Goal: Task Accomplishment & Management: Use online tool/utility

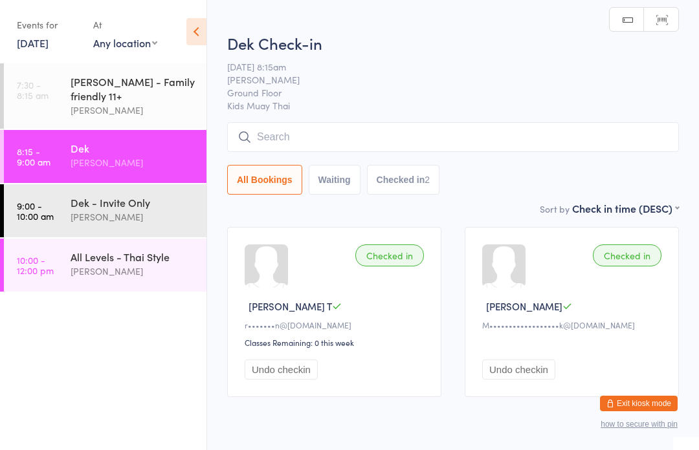
click at [456, 131] on input "search" at bounding box center [453, 137] width 452 height 30
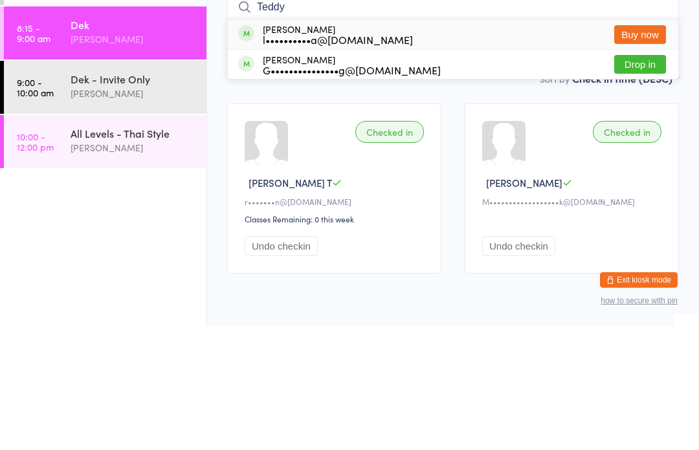
type input "Teddy"
click at [648, 179] on button "Drop in" at bounding box center [640, 188] width 52 height 19
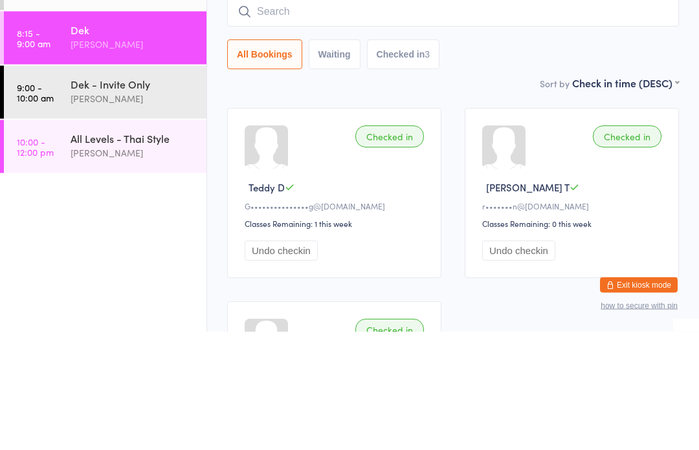
click at [140, 264] on div "[PERSON_NAME]" at bounding box center [133, 271] width 125 height 15
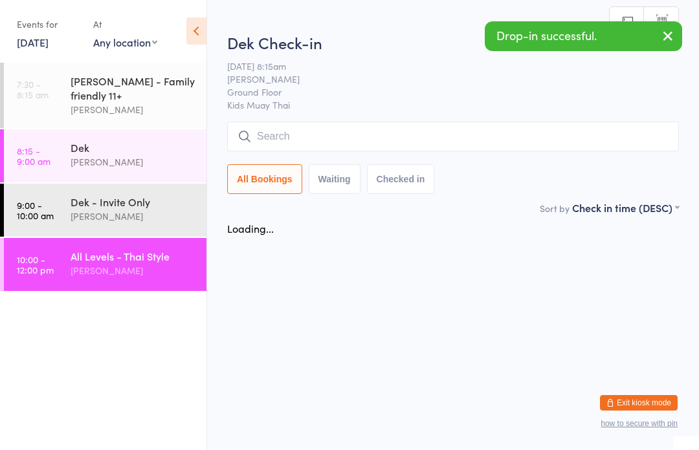
scroll to position [1, 0]
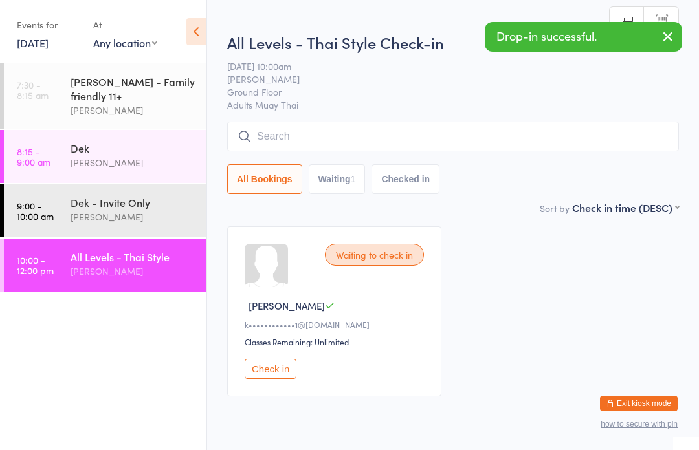
click at [454, 143] on input "search" at bounding box center [453, 137] width 452 height 30
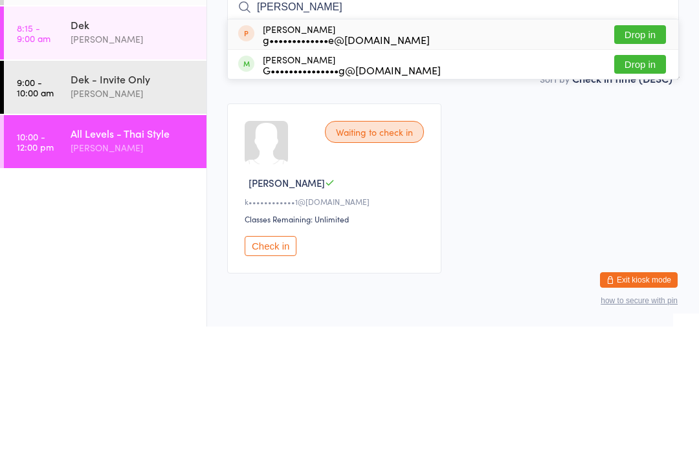
type input "[PERSON_NAME]"
click at [644, 179] on button "Drop in" at bounding box center [640, 188] width 52 height 19
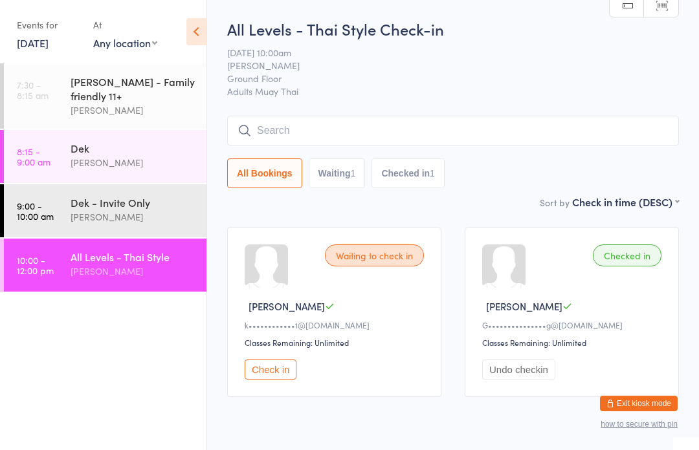
click at [98, 94] on div "[PERSON_NAME] - Family friendly 11+" at bounding box center [133, 88] width 125 height 28
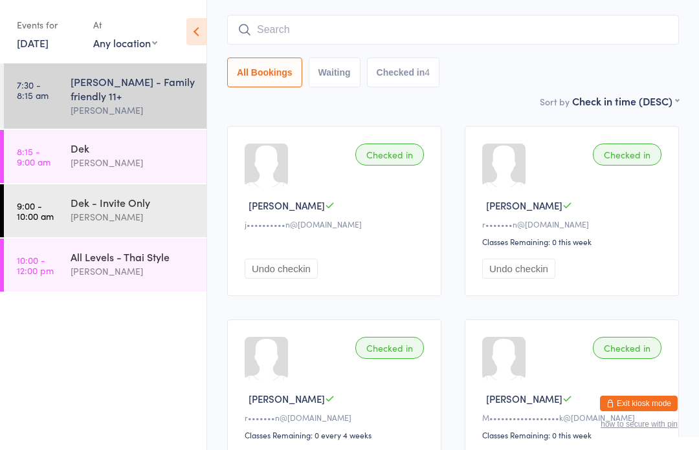
scroll to position [98, 0]
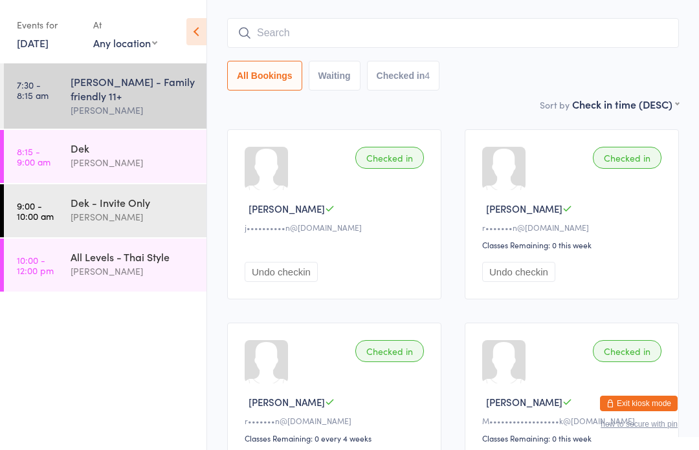
click at [519, 40] on input "search" at bounding box center [453, 33] width 452 height 30
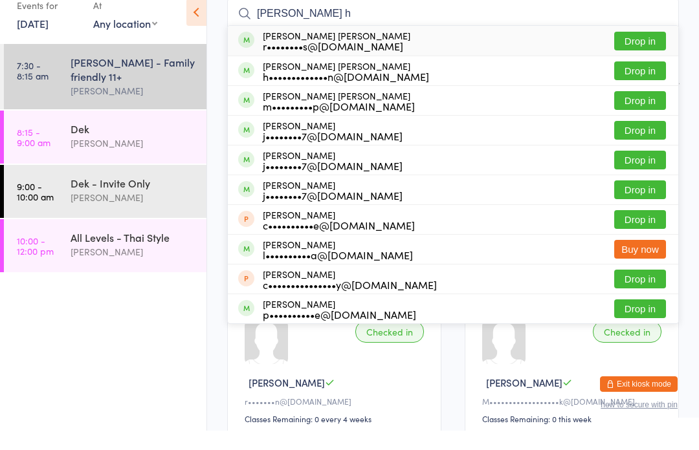
type input "[PERSON_NAME] h"
click at [642, 81] on button "Drop in" at bounding box center [640, 90] width 52 height 19
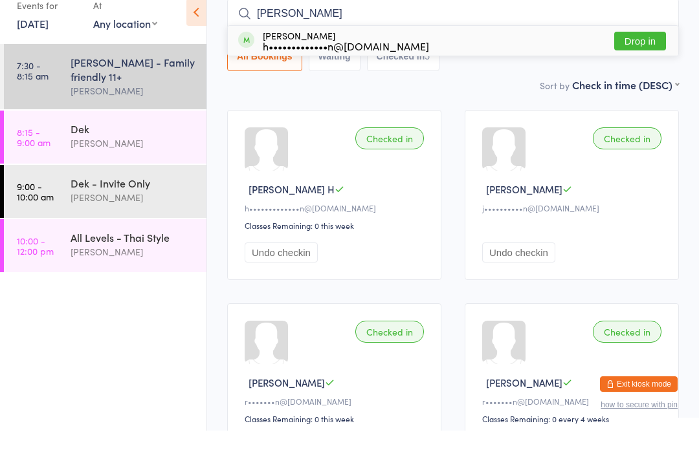
type input "[PERSON_NAME]"
click at [650, 51] on button "Drop in" at bounding box center [640, 60] width 52 height 19
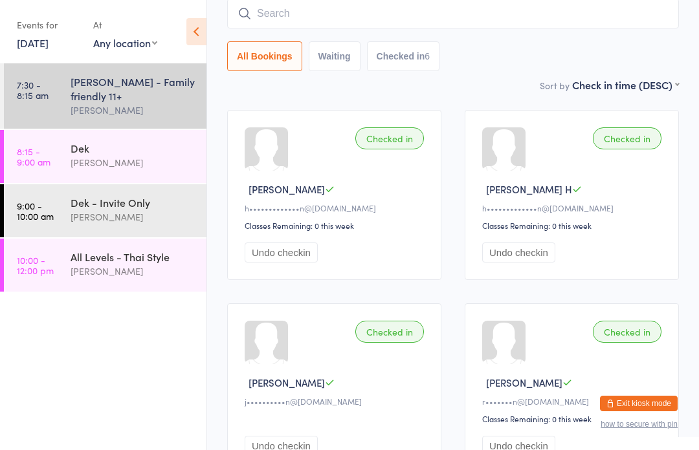
click at [305, 6] on input "search" at bounding box center [453, 14] width 452 height 30
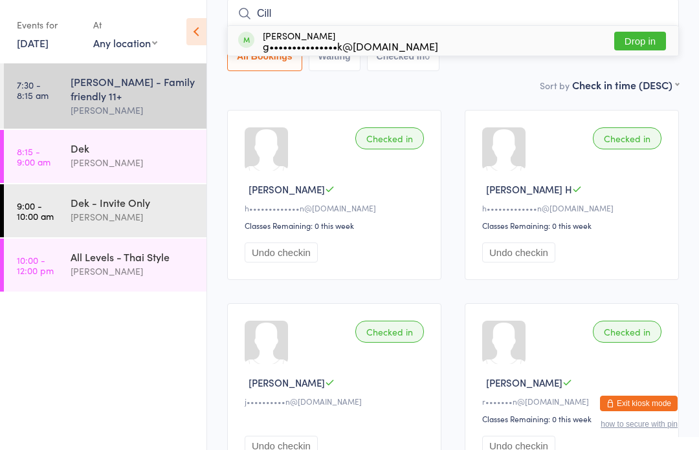
type input "Cill"
click at [294, 39] on div "[PERSON_NAME] g•••••••••••••••k@[DOMAIN_NAME]" at bounding box center [350, 40] width 175 height 21
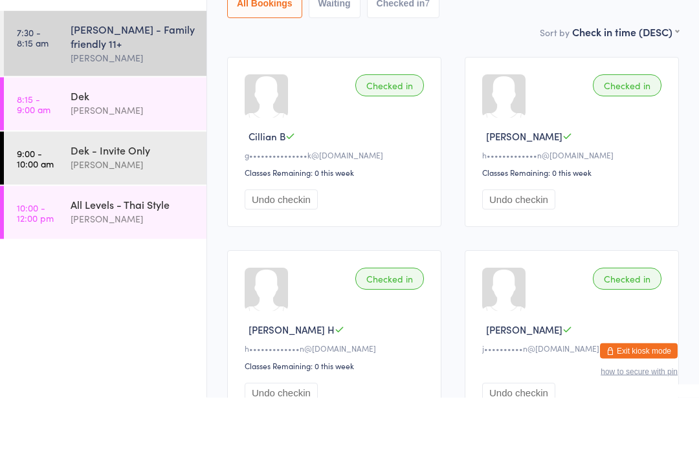
scroll to position [17, 0]
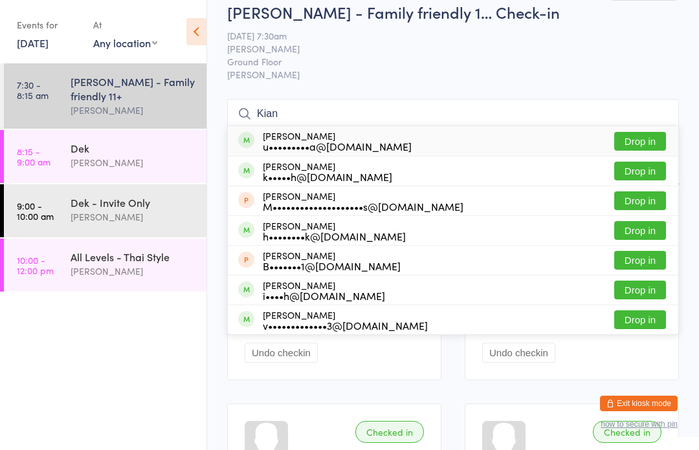
type input "Kian"
click at [655, 138] on button "Drop in" at bounding box center [640, 141] width 52 height 19
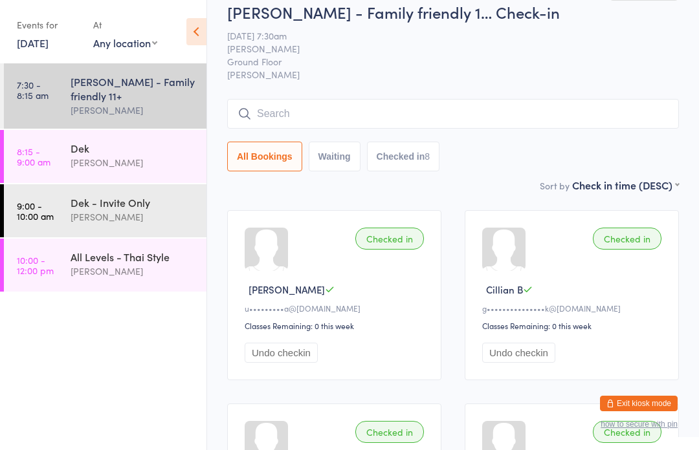
click at [149, 204] on div "Dek - Invite Only" at bounding box center [133, 202] width 125 height 14
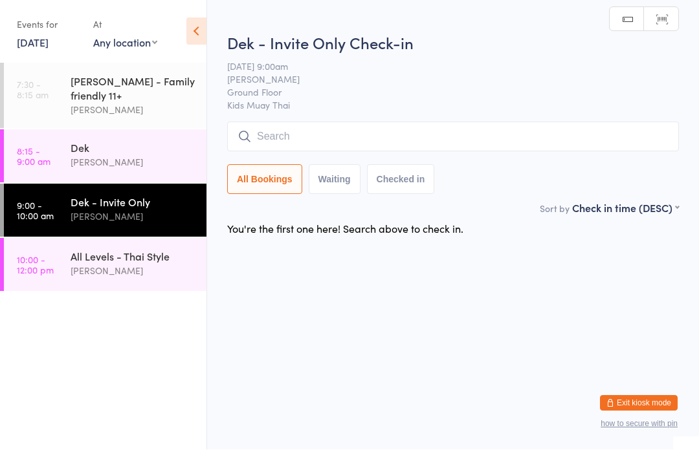
click at [488, 128] on input "search" at bounding box center [453, 137] width 452 height 30
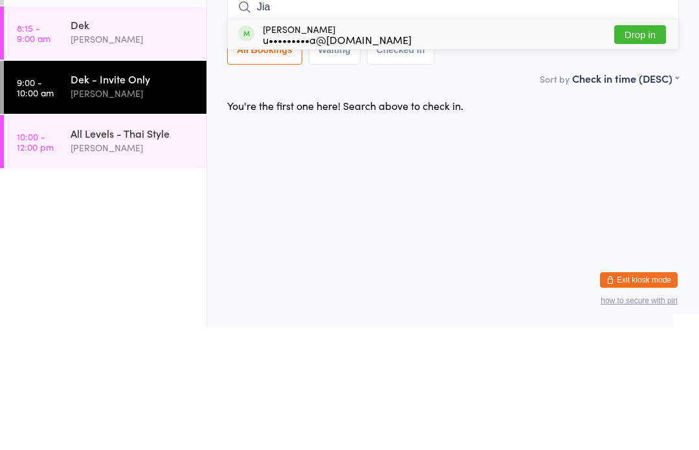
type input "Jia"
click at [645, 149] on button "Drop in" at bounding box center [640, 158] width 52 height 19
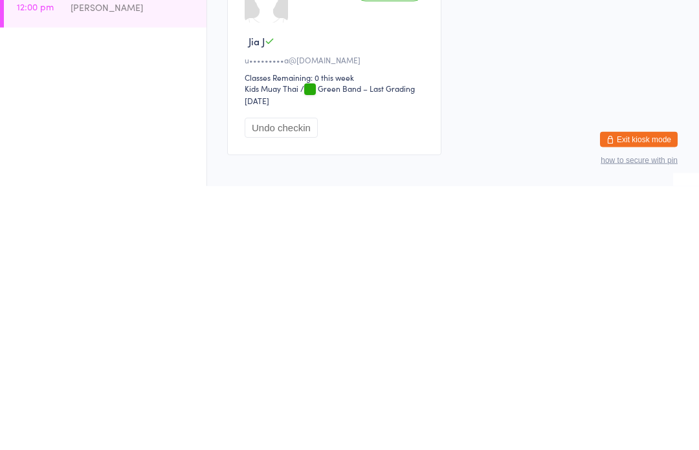
scroll to position [12, 0]
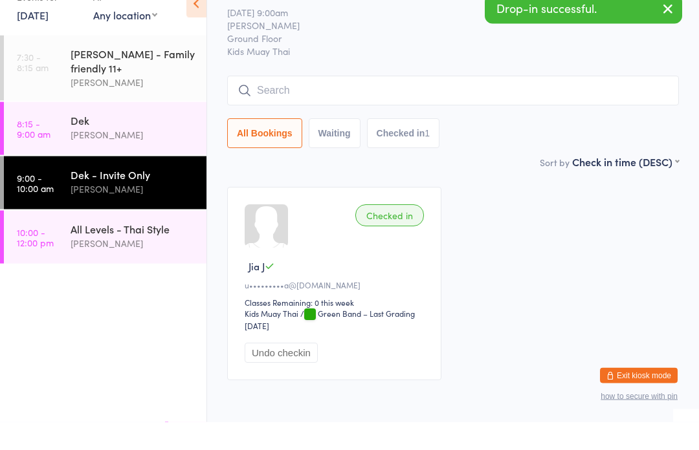
click at [157, 74] on div "[PERSON_NAME] - Family friendly 11+" at bounding box center [133, 88] width 125 height 28
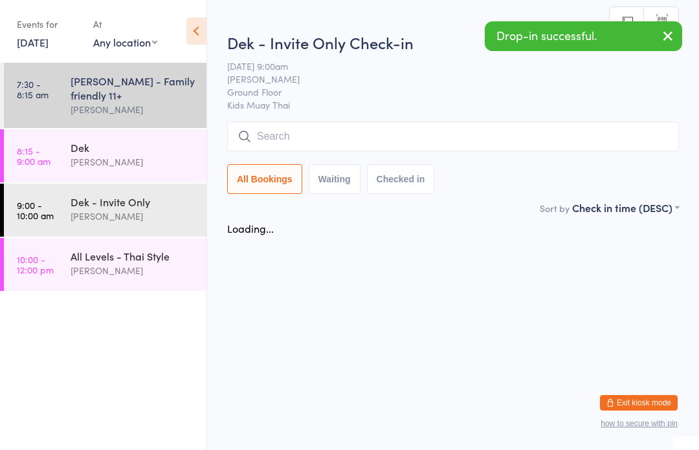
scroll to position [1, 0]
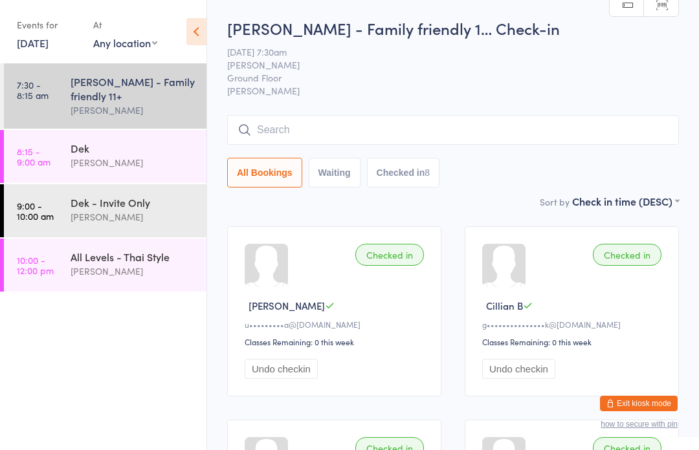
click at [312, 131] on input "search" at bounding box center [453, 130] width 452 height 30
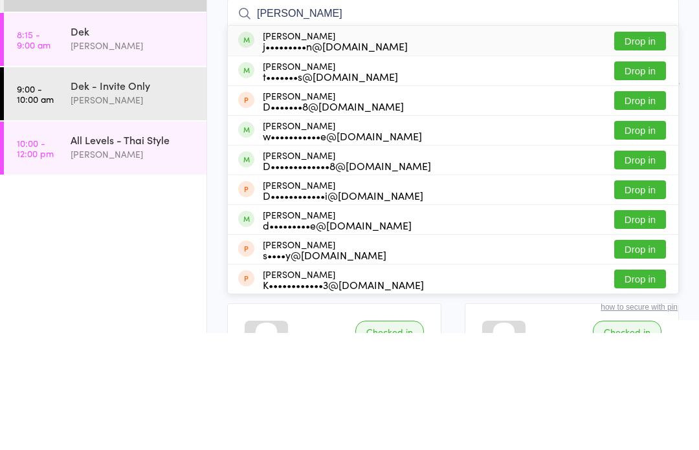
type input "[PERSON_NAME]"
click at [344, 148] on div "[PERSON_NAME] j•••••••••n@[DOMAIN_NAME]" at bounding box center [335, 158] width 145 height 21
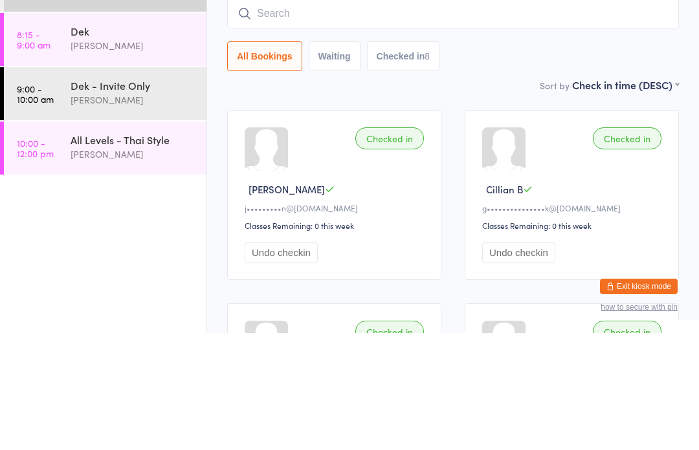
click at [89, 155] on div "[PERSON_NAME]" at bounding box center [133, 162] width 125 height 15
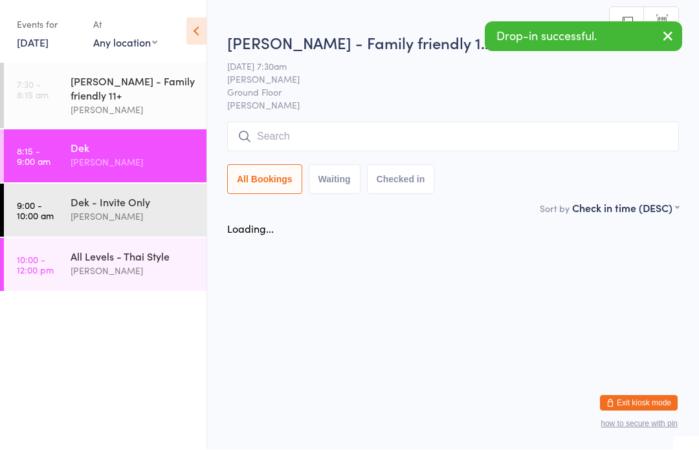
scroll to position [1, 0]
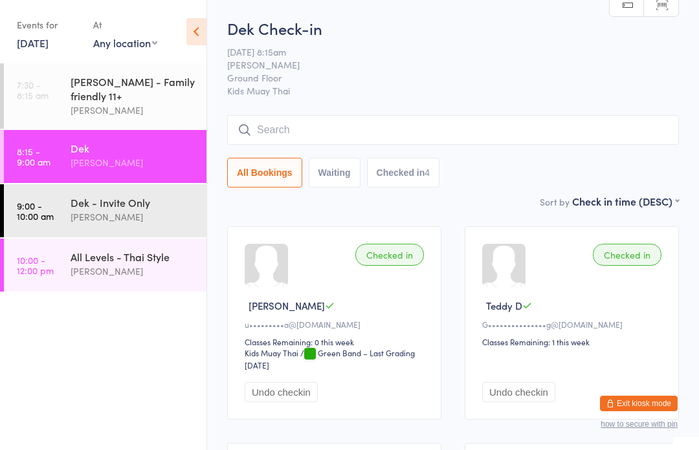
click at [56, 160] on link "8:15 - 9:00 am Dek [PERSON_NAME]" at bounding box center [105, 156] width 202 height 53
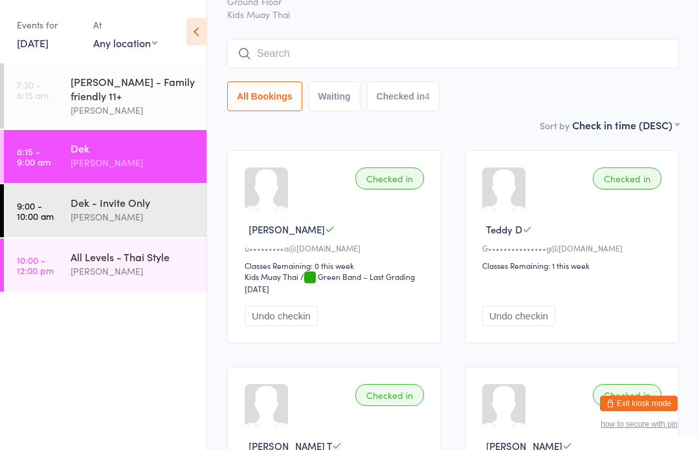
scroll to position [0, 0]
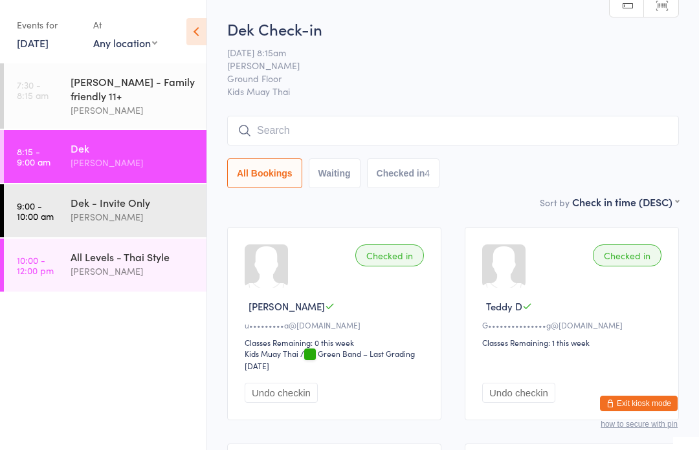
click at [297, 135] on input "search" at bounding box center [453, 131] width 452 height 30
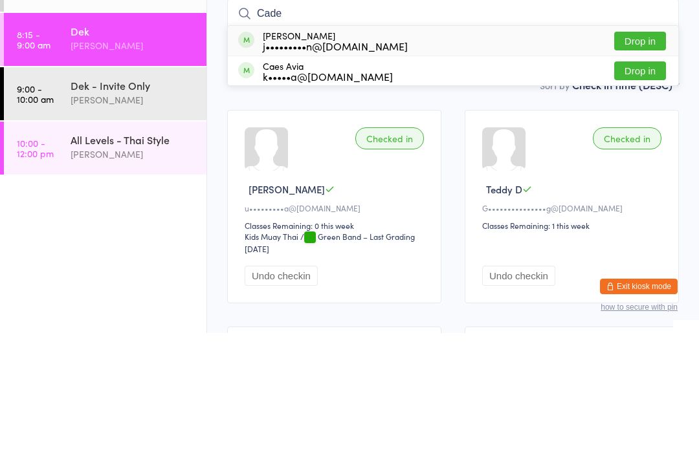
type input "Cade"
click at [312, 158] on div "j•••••••••n@[DOMAIN_NAME]" at bounding box center [335, 163] width 145 height 10
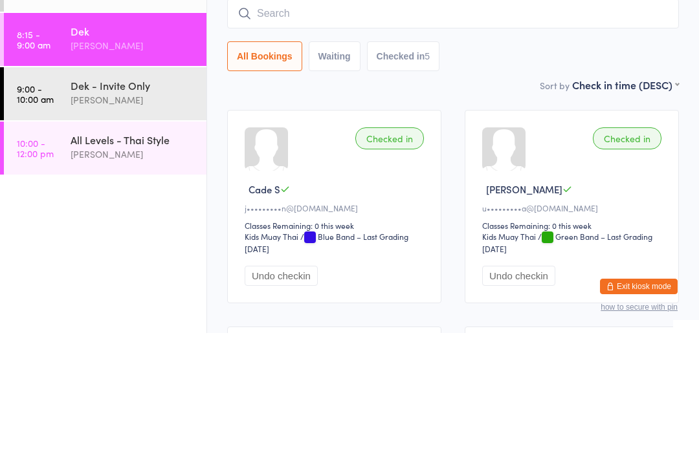
click at [91, 141] on div "Dek" at bounding box center [133, 148] width 125 height 14
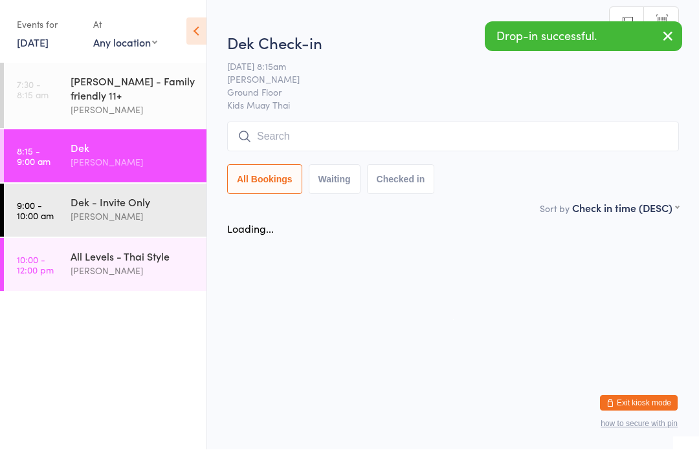
scroll to position [1, 0]
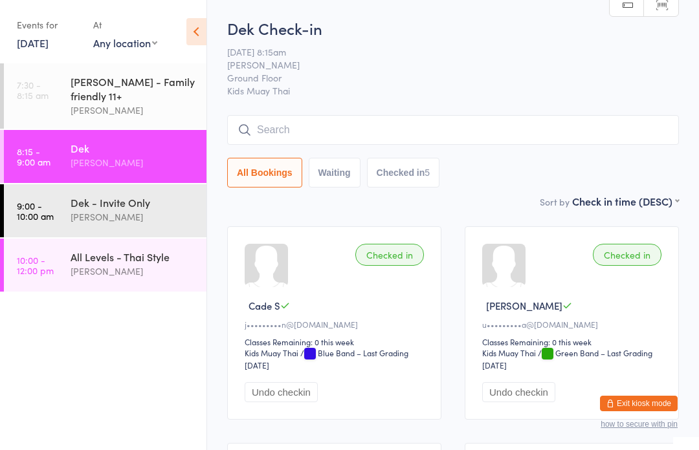
click at [322, 136] on input "search" at bounding box center [453, 130] width 452 height 30
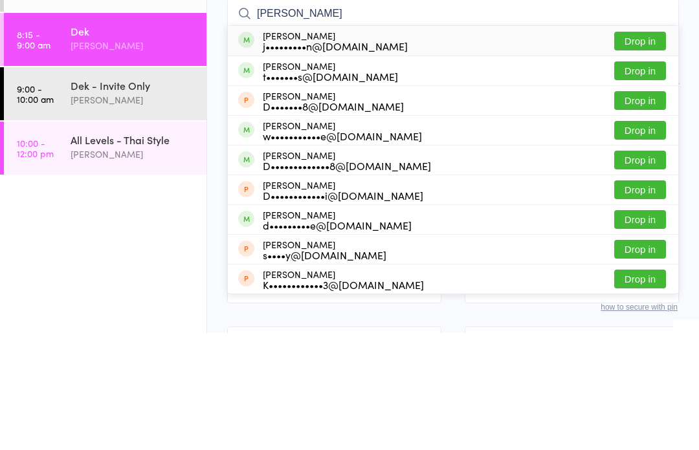
type input "[PERSON_NAME]"
click at [314, 158] on div "j•••••••••n@[DOMAIN_NAME]" at bounding box center [335, 163] width 145 height 10
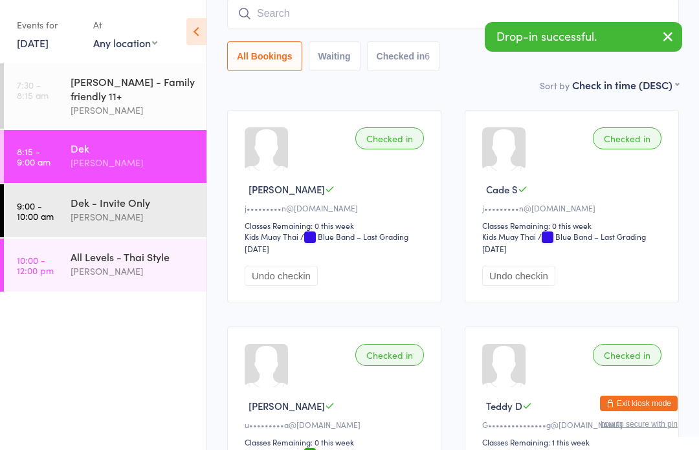
click at [87, 160] on div "[PERSON_NAME]" at bounding box center [133, 162] width 125 height 15
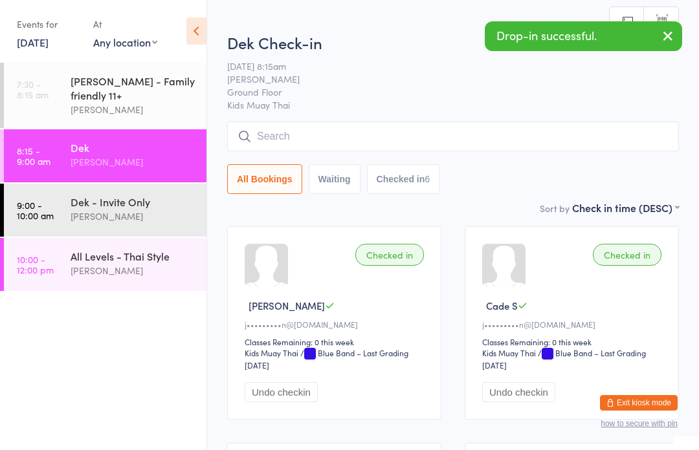
scroll to position [1, 0]
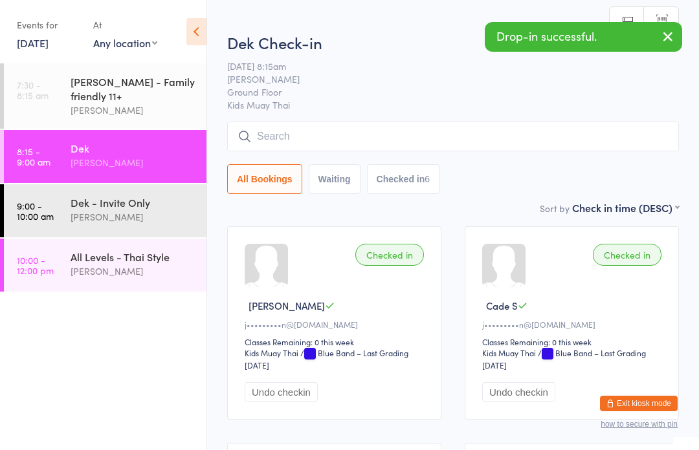
click at [91, 153] on div "Dek" at bounding box center [133, 148] width 125 height 14
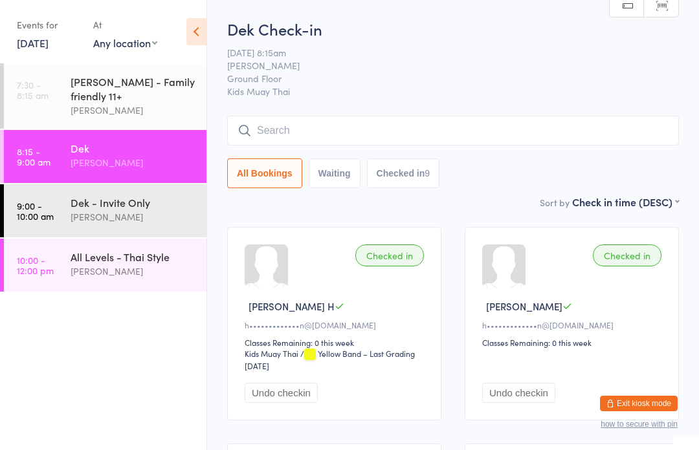
click at [443, 134] on input "search" at bounding box center [453, 131] width 452 height 30
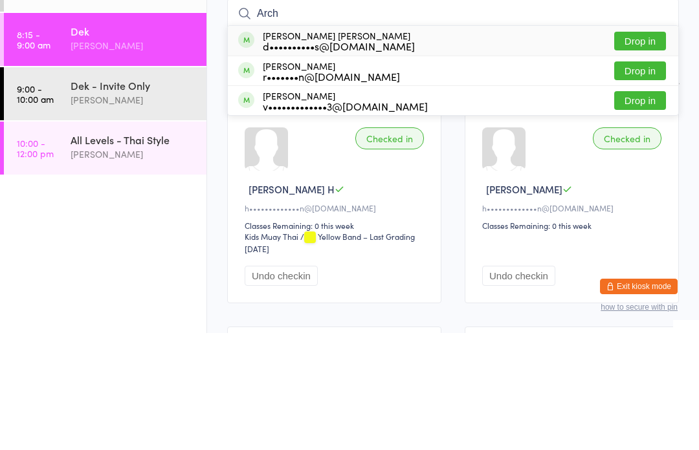
type input "Arch"
click at [652, 179] on button "Drop in" at bounding box center [640, 188] width 52 height 19
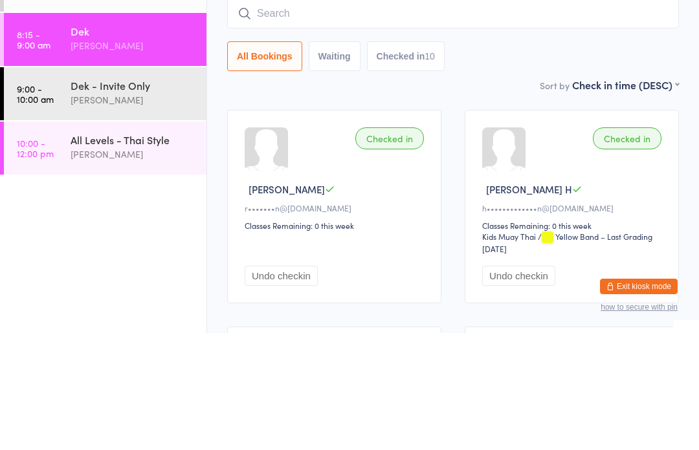
click at [135, 210] on div "[PERSON_NAME]" at bounding box center [133, 217] width 125 height 15
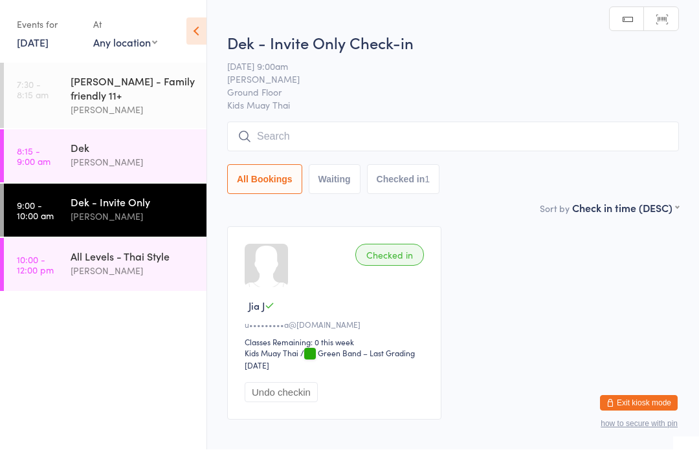
scroll to position [1, 0]
click at [419, 142] on input "search" at bounding box center [453, 137] width 452 height 30
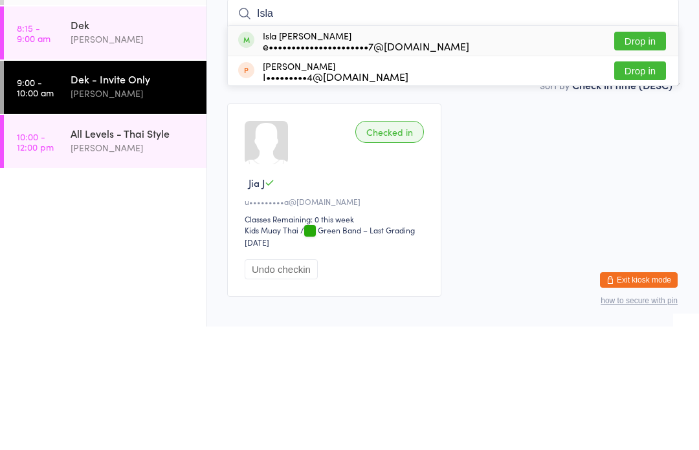
type input "Isla"
click at [653, 155] on button "Drop in" at bounding box center [640, 164] width 52 height 19
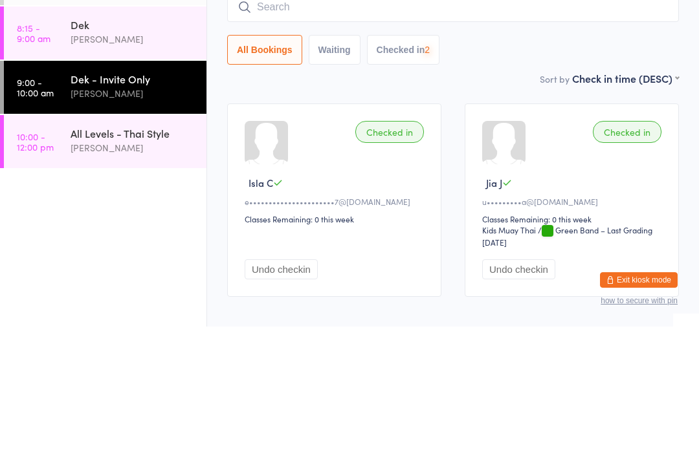
click at [391, 116] on input "search" at bounding box center [453, 131] width 452 height 30
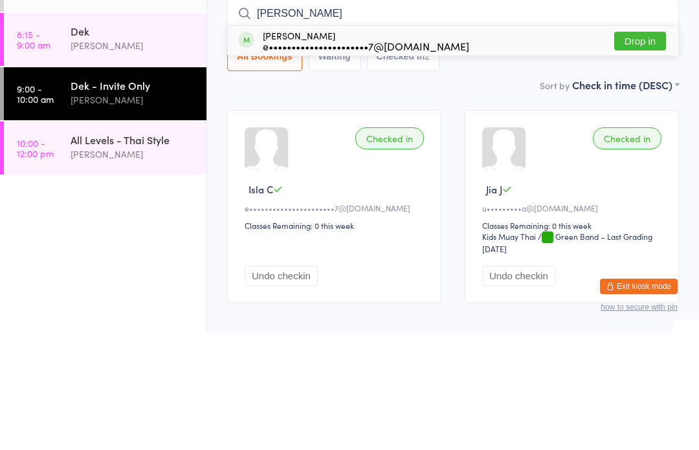
type input "Reuben"
click at [640, 149] on button "Drop in" at bounding box center [640, 158] width 52 height 19
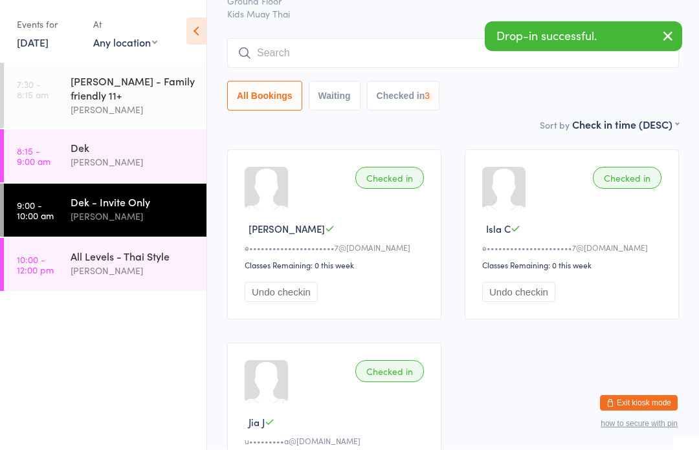
scroll to position [78, 0]
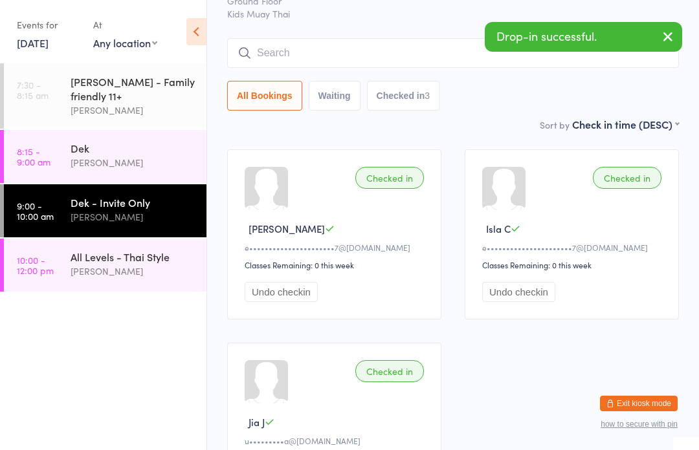
click at [107, 274] on div "[PERSON_NAME]" at bounding box center [133, 271] width 125 height 15
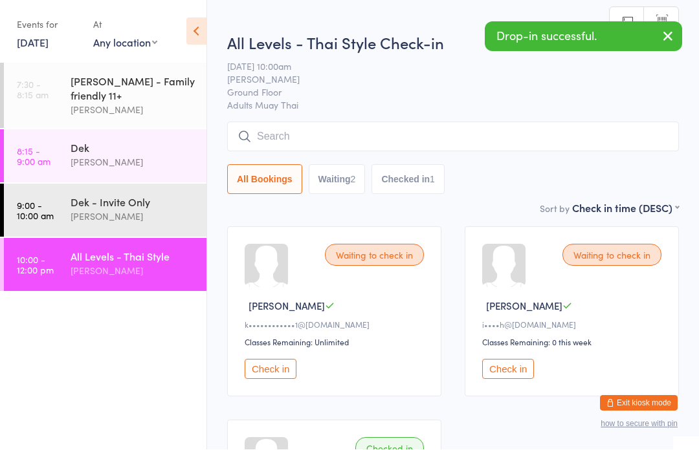
scroll to position [1, 0]
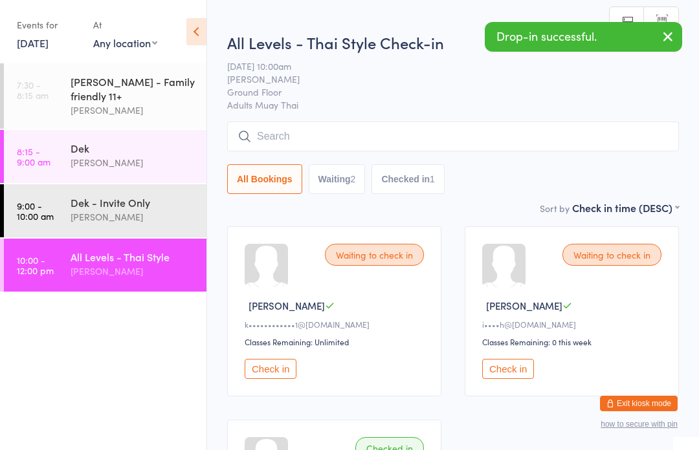
click at [283, 145] on input "search" at bounding box center [453, 137] width 452 height 30
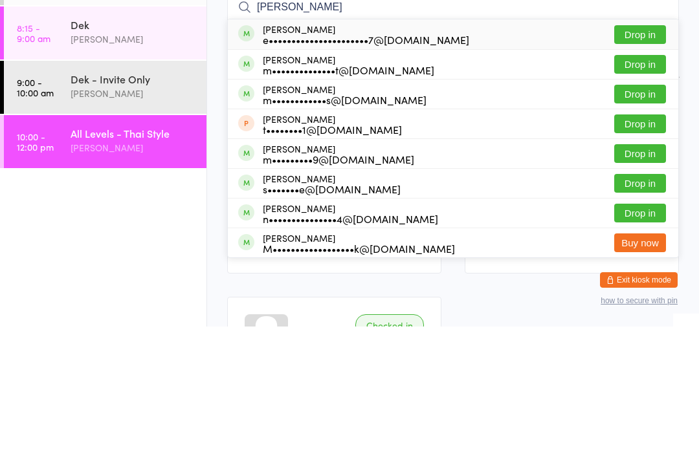
type input "Michelle"
click at [639, 149] on button "Drop in" at bounding box center [640, 158] width 52 height 19
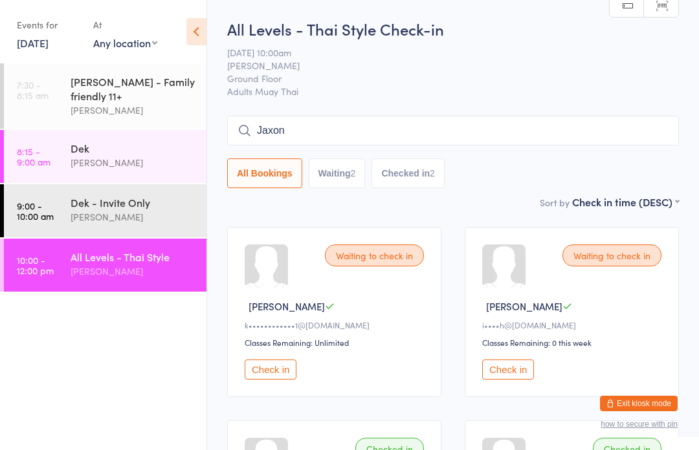
type input "Jaxon"
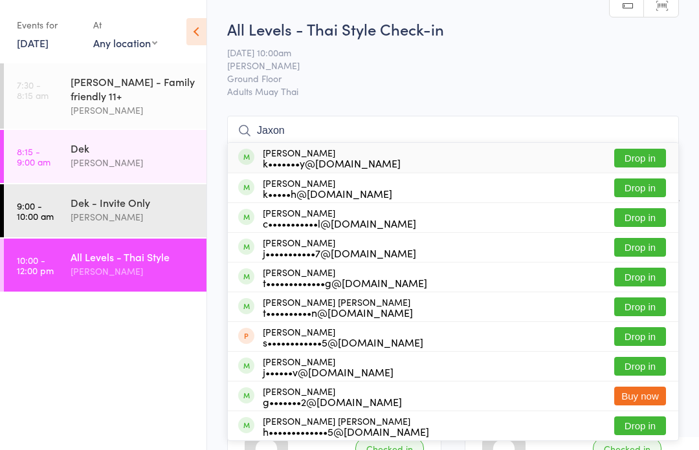
click at [649, 159] on button "Drop in" at bounding box center [640, 158] width 52 height 19
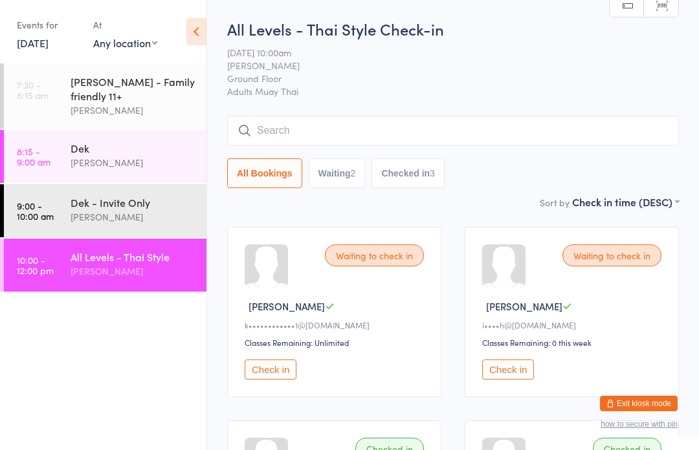
click at [105, 224] on div "[PERSON_NAME]" at bounding box center [133, 217] width 125 height 15
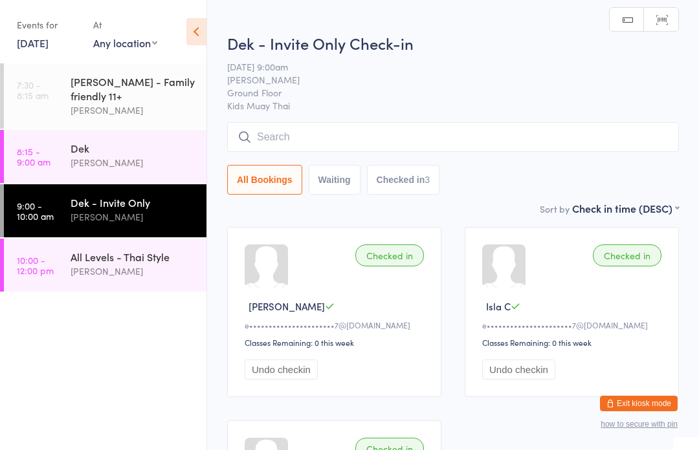
click at [526, 131] on input "search" at bounding box center [453, 137] width 452 height 30
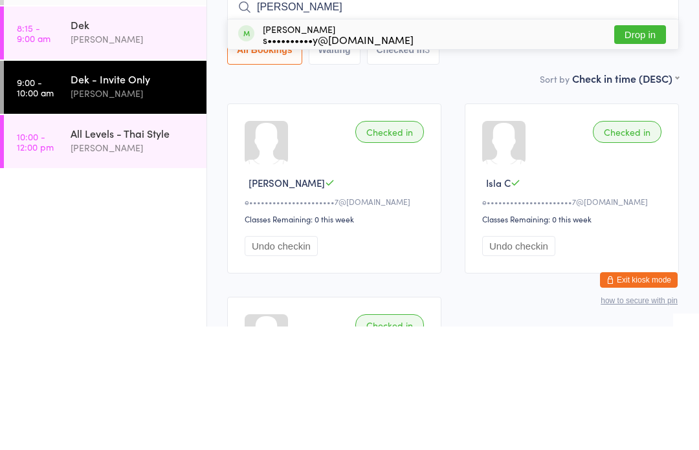
type input "Zoe m"
click at [650, 149] on button "Drop in" at bounding box center [640, 158] width 52 height 19
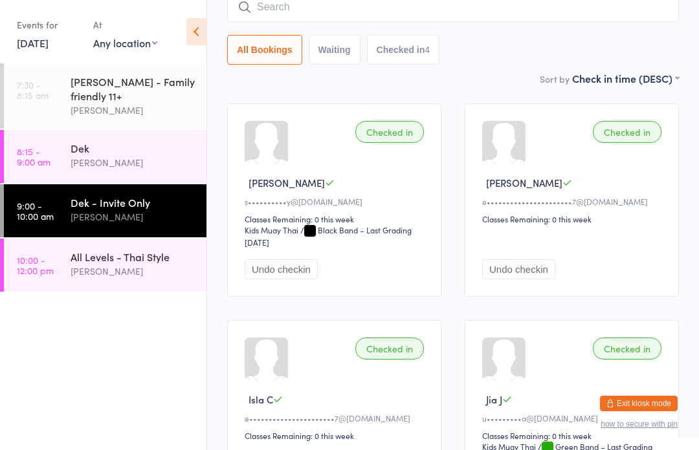
click at [268, 7] on input "search" at bounding box center [453, 7] width 452 height 30
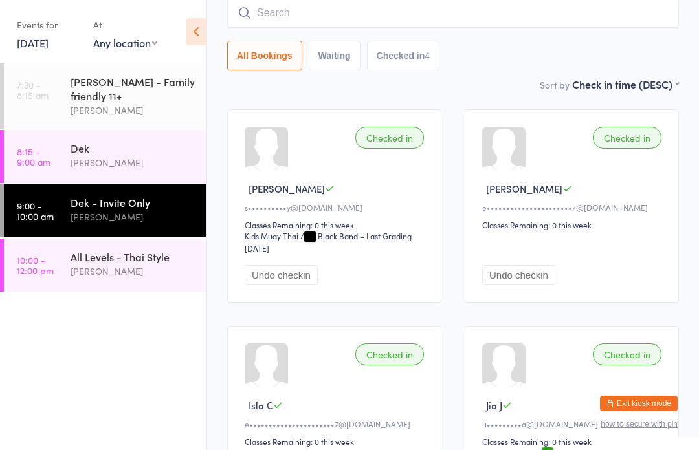
scroll to position [117, 0]
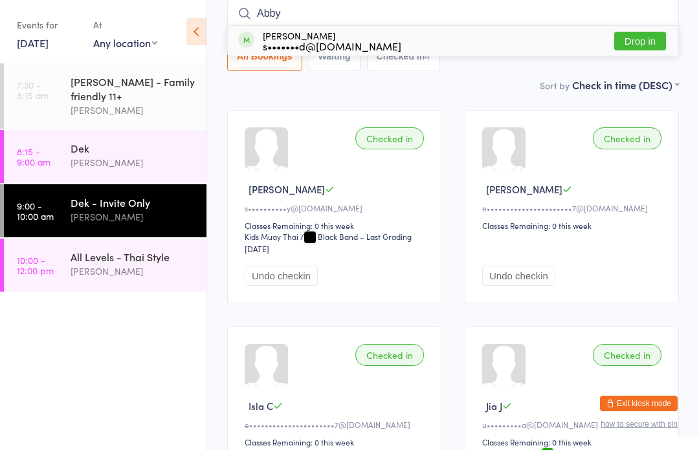
type input "Abby"
click at [637, 43] on button "Drop in" at bounding box center [640, 41] width 52 height 19
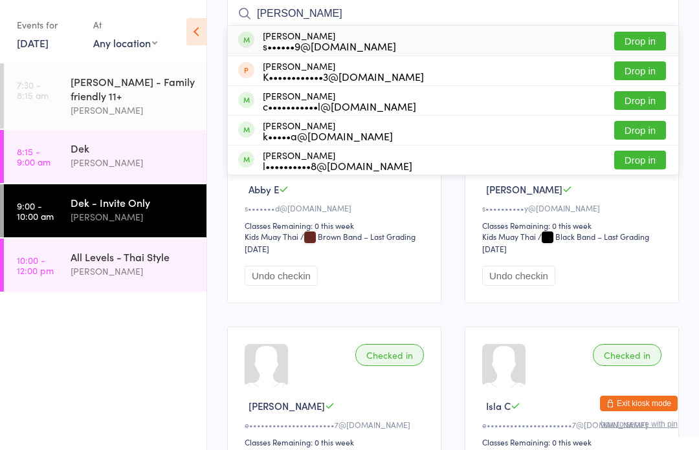
type input "Kay"
click at [644, 102] on button "Drop in" at bounding box center [640, 100] width 52 height 19
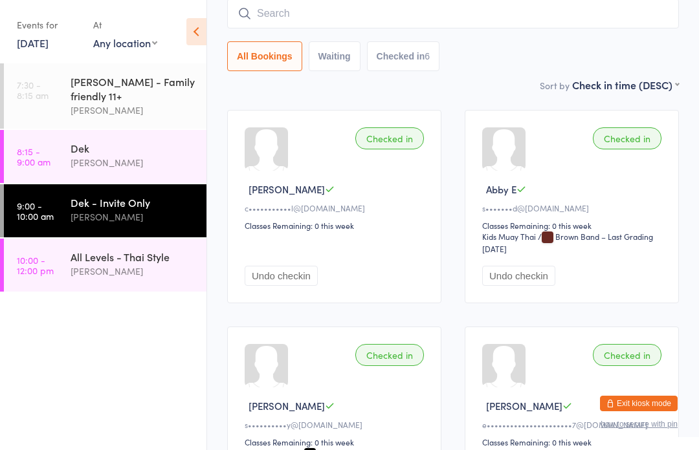
click at [264, 10] on input "search" at bounding box center [453, 14] width 452 height 30
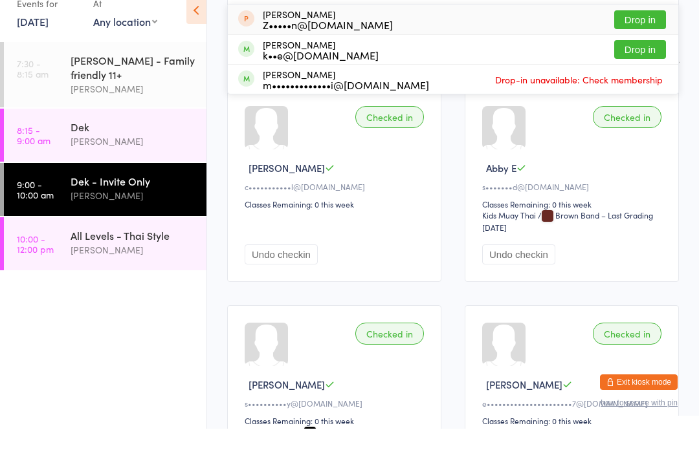
type input "Zara"
click at [637, 61] on button "Drop in" at bounding box center [640, 70] width 52 height 19
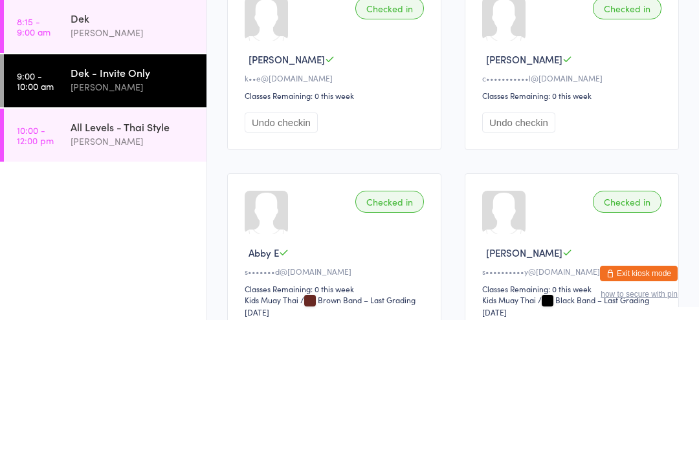
click at [88, 264] on div "[PERSON_NAME]" at bounding box center [133, 271] width 125 height 15
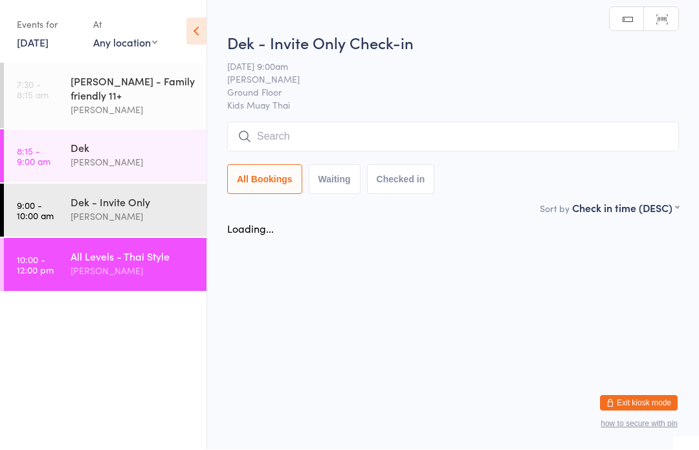
scroll to position [1, 0]
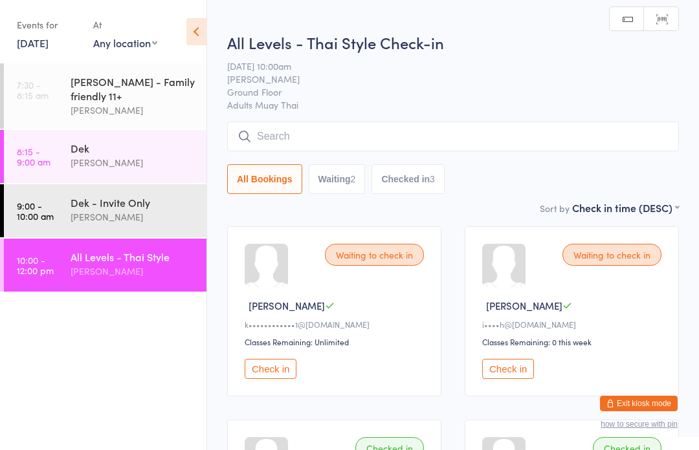
click at [347, 132] on input "search" at bounding box center [453, 137] width 452 height 30
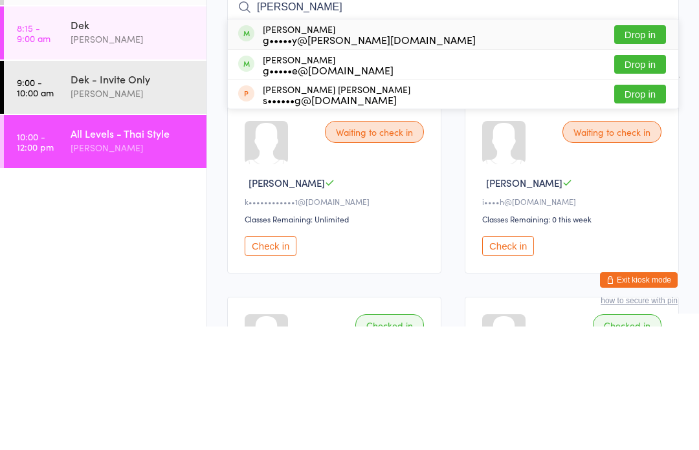
type input "Greg"
click at [640, 149] on button "Drop in" at bounding box center [640, 158] width 52 height 19
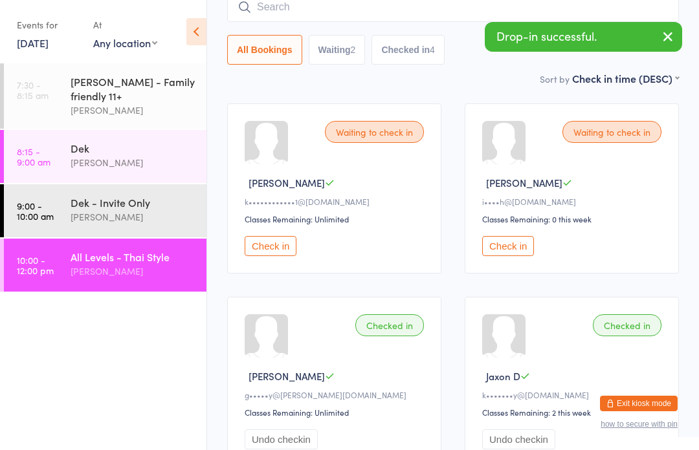
click at [91, 200] on div "Dek - Invite Only" at bounding box center [133, 202] width 125 height 14
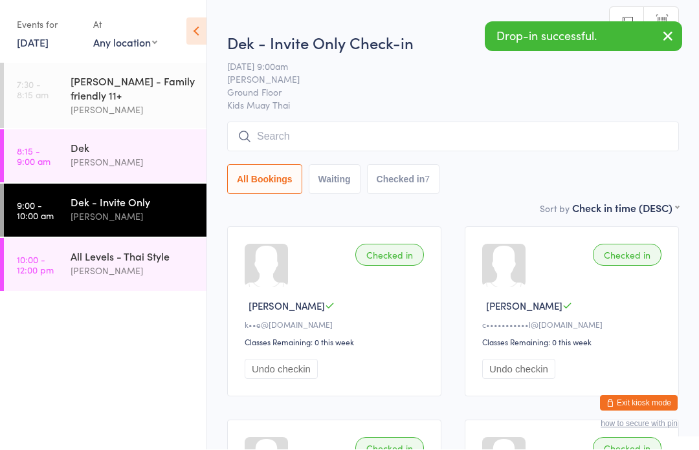
scroll to position [1, 0]
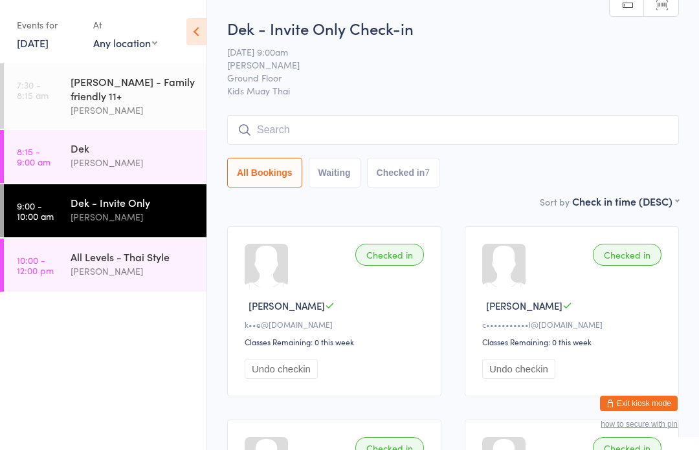
click at [639, 132] on input "search" at bounding box center [453, 130] width 452 height 30
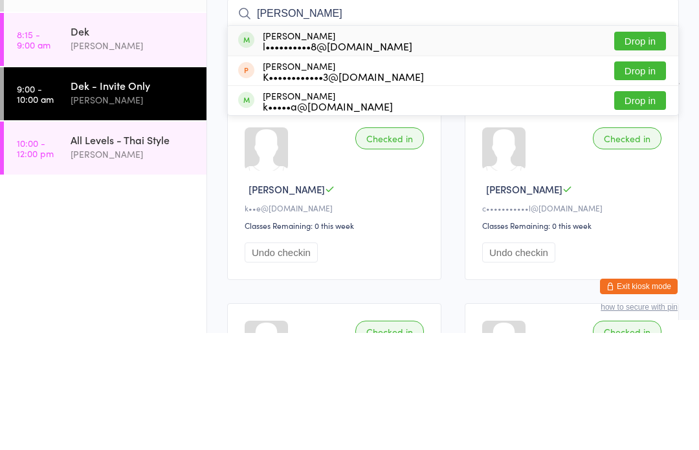
type input "Kai"
click at [644, 149] on button "Drop in" at bounding box center [640, 158] width 52 height 19
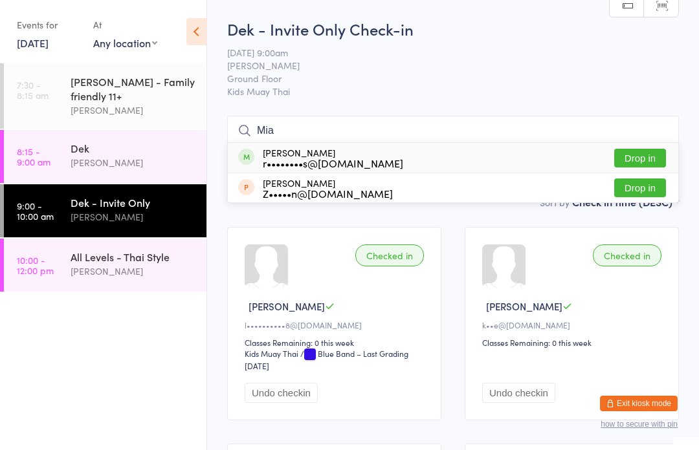
type input "Mia"
click at [553, 162] on div "Mia Hunn r••••••••s@gmail.com Drop in" at bounding box center [453, 158] width 450 height 30
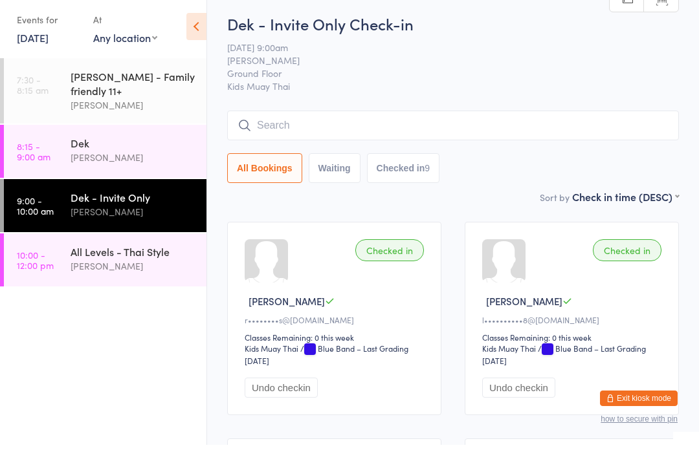
click at [144, 201] on div "Dek - Invite Only" at bounding box center [133, 202] width 125 height 14
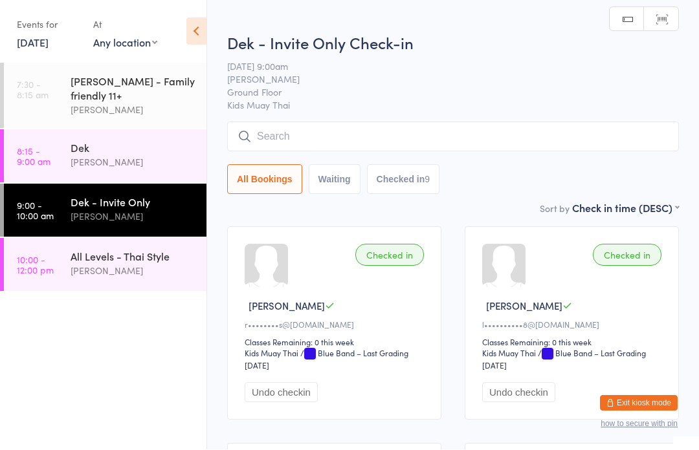
scroll to position [1, 0]
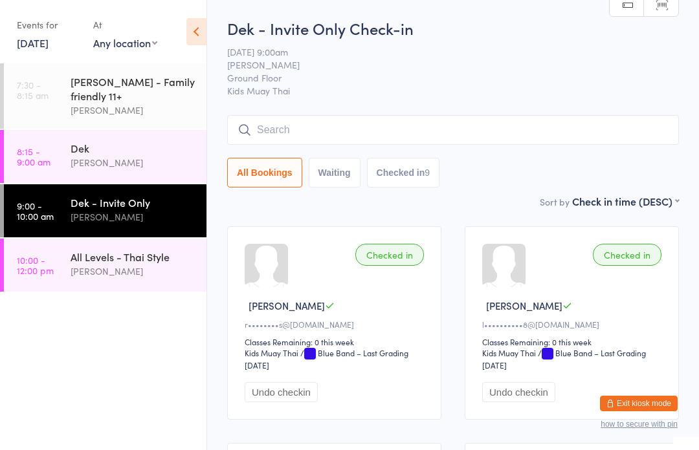
click at [492, 126] on input "search" at bounding box center [453, 130] width 452 height 30
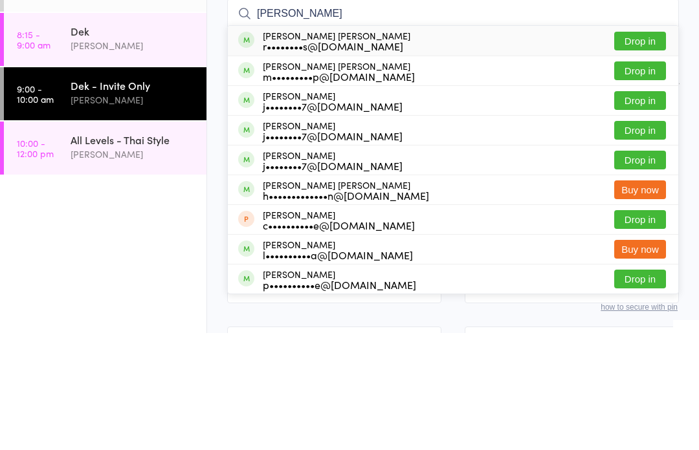
type input "[PERSON_NAME]"
click at [642, 149] on button "Drop in" at bounding box center [640, 158] width 52 height 19
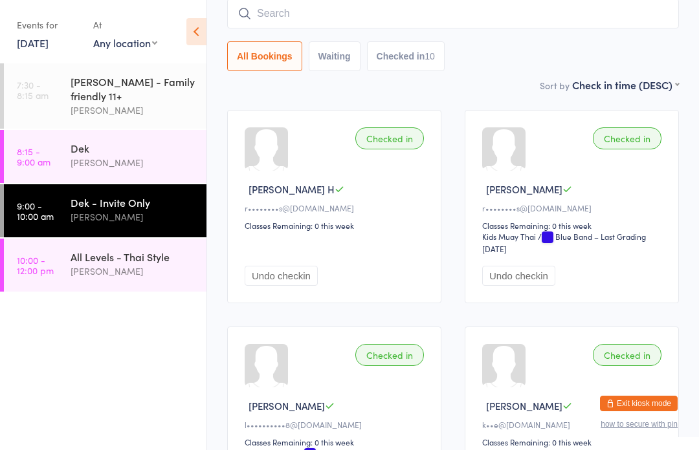
click at [496, 25] on input "search" at bounding box center [453, 14] width 452 height 30
click at [406, 16] on input "search" at bounding box center [453, 14] width 452 height 30
click at [332, 8] on input "Josh" at bounding box center [453, 14] width 452 height 30
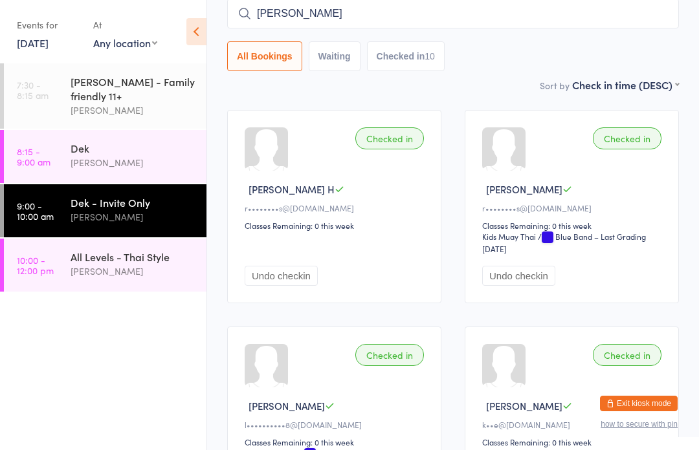
scroll to position [116, 0]
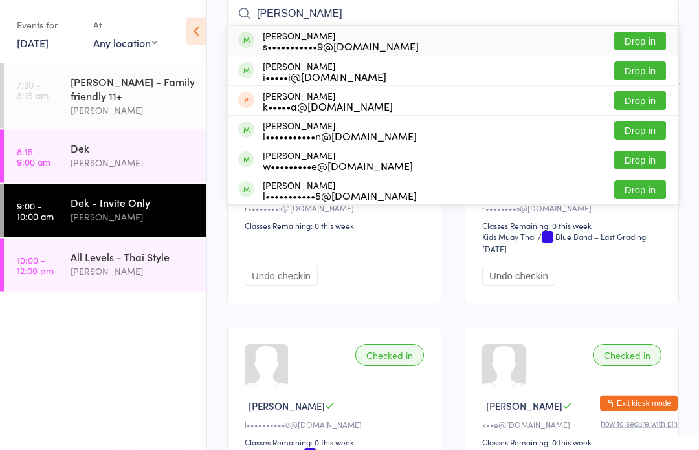
type input "Josh Joha"
click at [633, 38] on button "Drop in" at bounding box center [640, 41] width 52 height 19
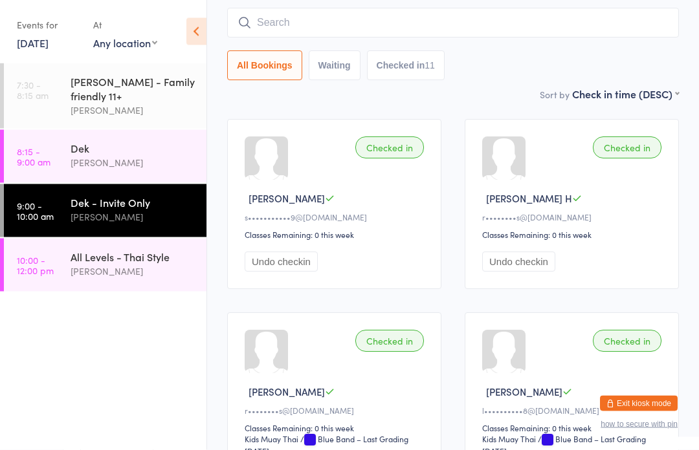
scroll to position [0, 0]
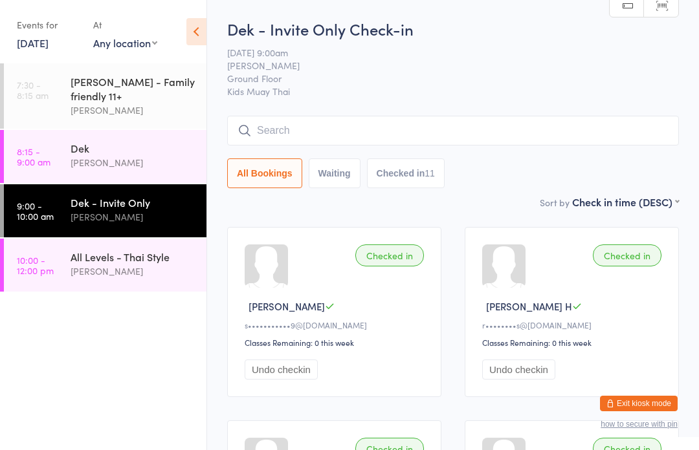
click at [532, 136] on input "search" at bounding box center [453, 131] width 452 height 30
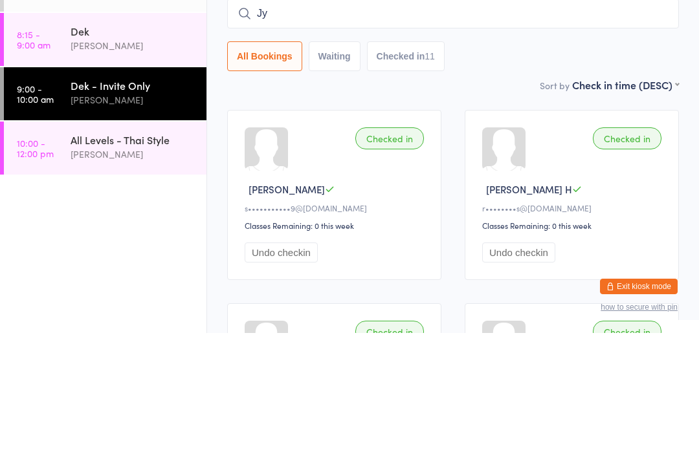
type input "Jye"
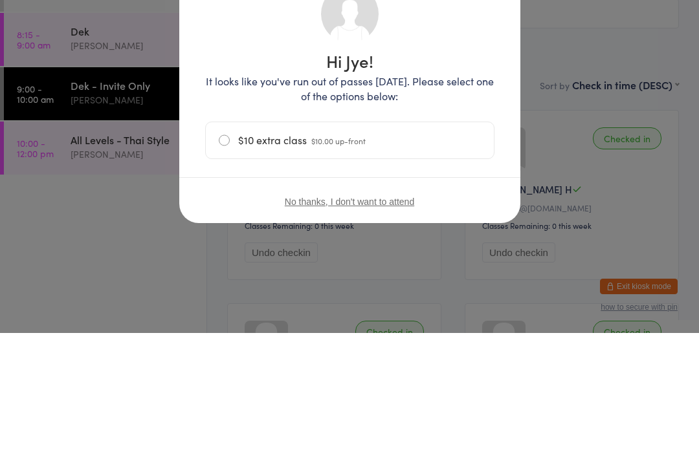
scroll to position [117, 0]
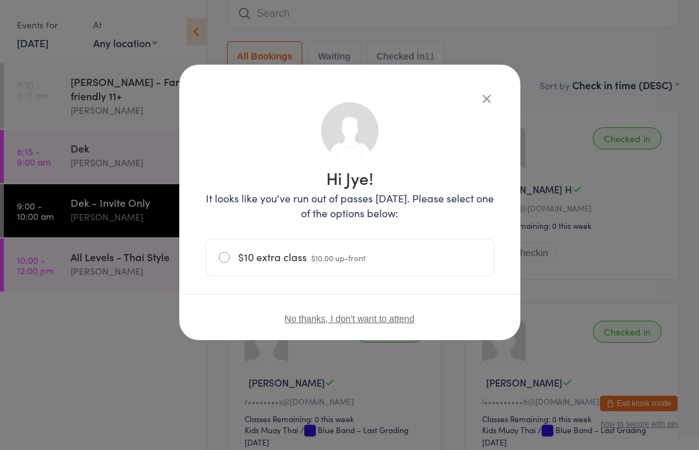
click at [237, 273] on label "$10 extra class $10.00 up-front" at bounding box center [350, 257] width 262 height 36
click at [0, 0] on input "$10 extra class $10.00 up-front" at bounding box center [0, 0] width 0 height 0
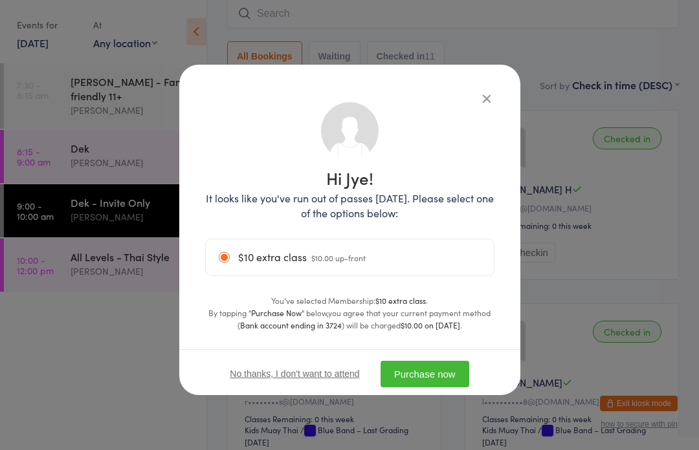
click at [437, 370] on button "Purchase now" at bounding box center [424, 374] width 89 height 27
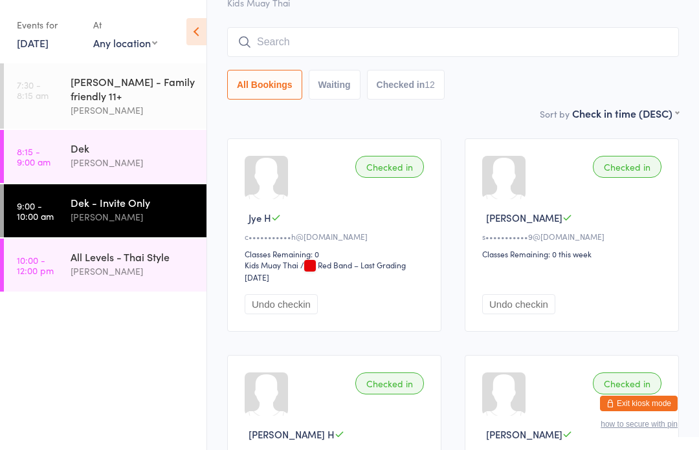
scroll to position [0, 0]
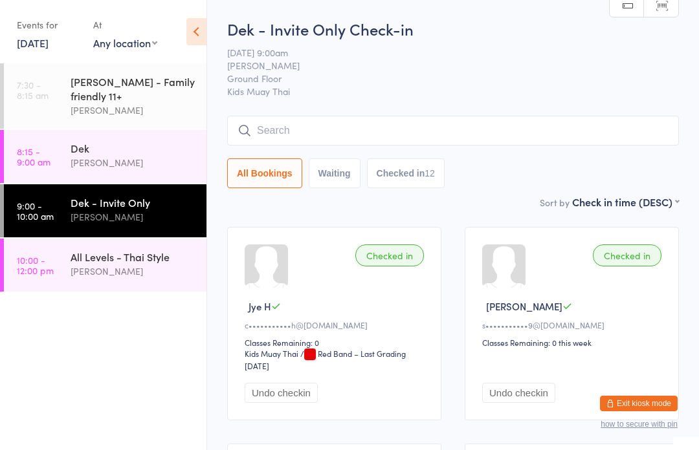
click at [448, 129] on input "search" at bounding box center [453, 131] width 452 height 30
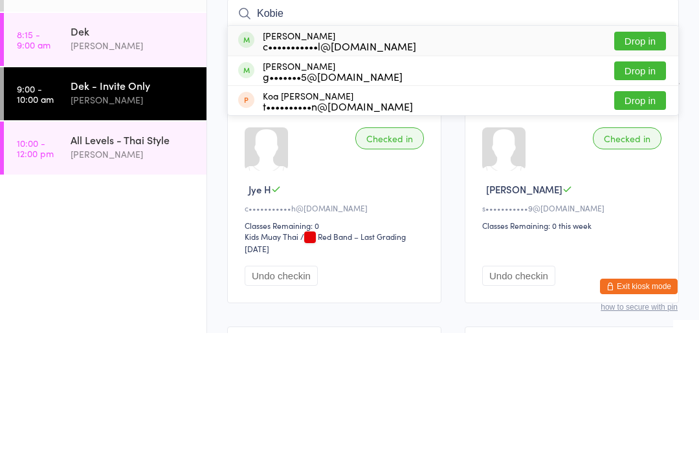
type input "Kobie"
click at [648, 149] on button "Drop in" at bounding box center [640, 158] width 52 height 19
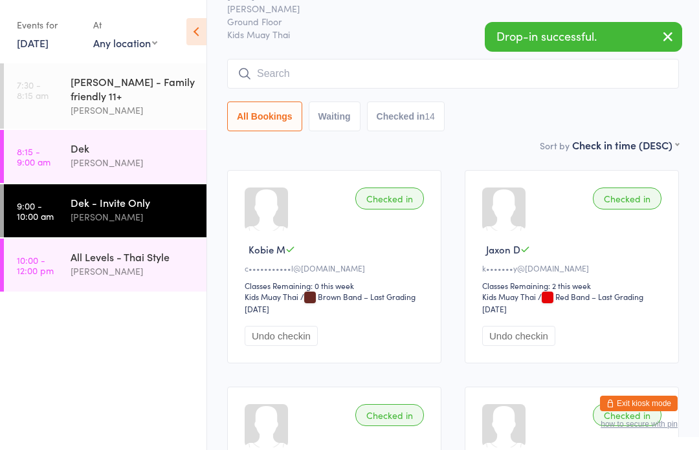
scroll to position [56, 0]
click at [446, 70] on input "search" at bounding box center [453, 75] width 452 height 30
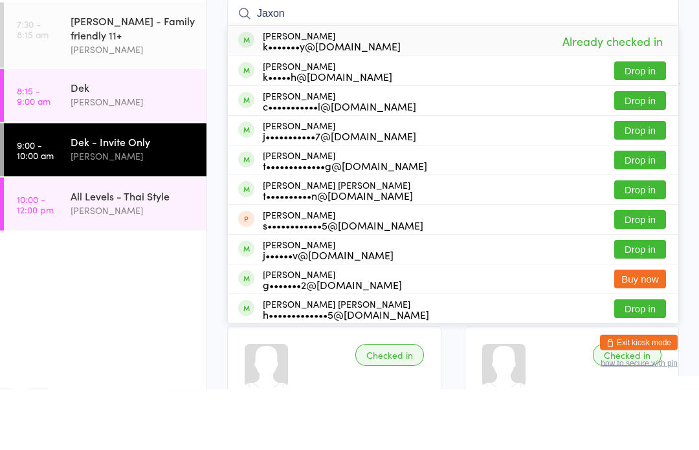
type input "Jaxon"
click at [639, 153] on button "Drop in" at bounding box center [640, 162] width 52 height 19
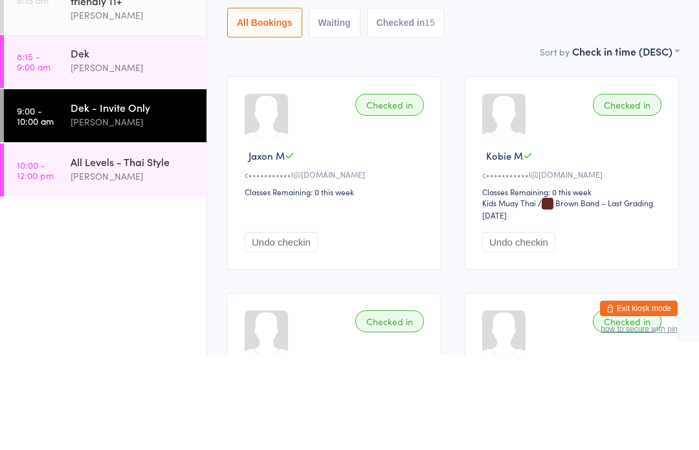
click at [155, 264] on div "[PERSON_NAME]" at bounding box center [133, 271] width 125 height 15
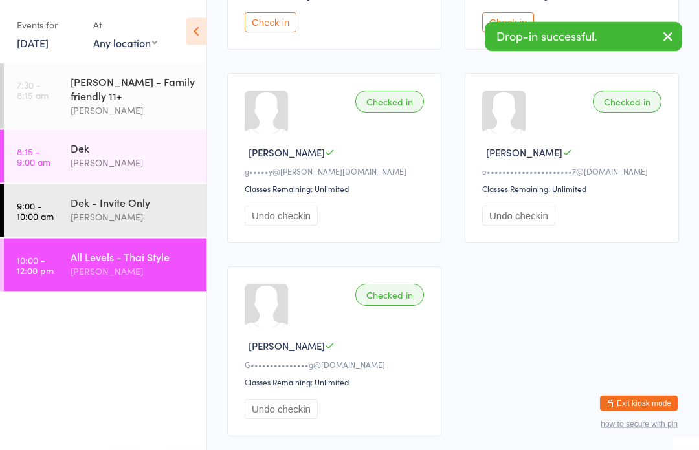
scroll to position [347, 0]
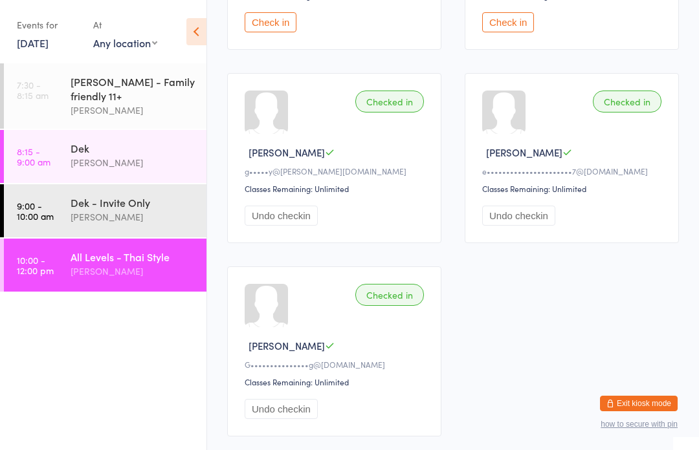
click at [132, 153] on div "Dek" at bounding box center [133, 148] width 125 height 14
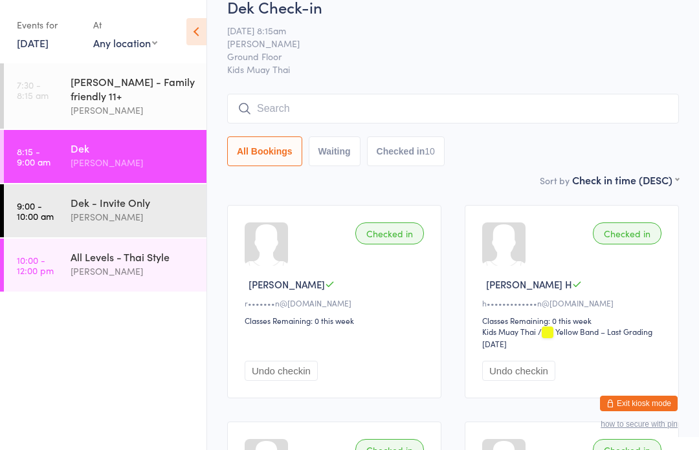
scroll to position [20, 0]
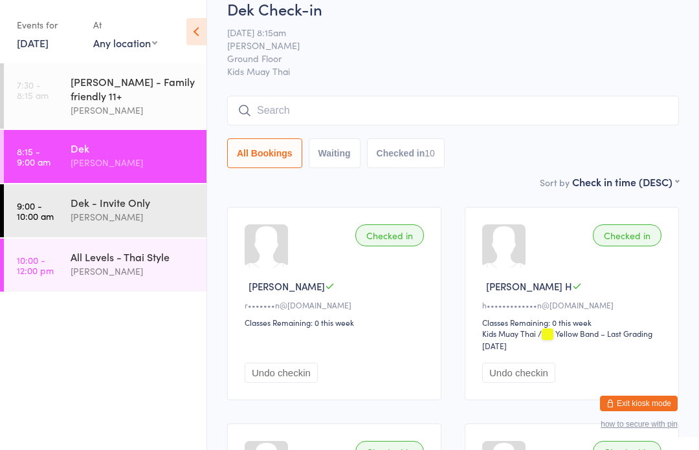
click at [142, 210] on div "Dek - Invite Only" at bounding box center [133, 202] width 125 height 14
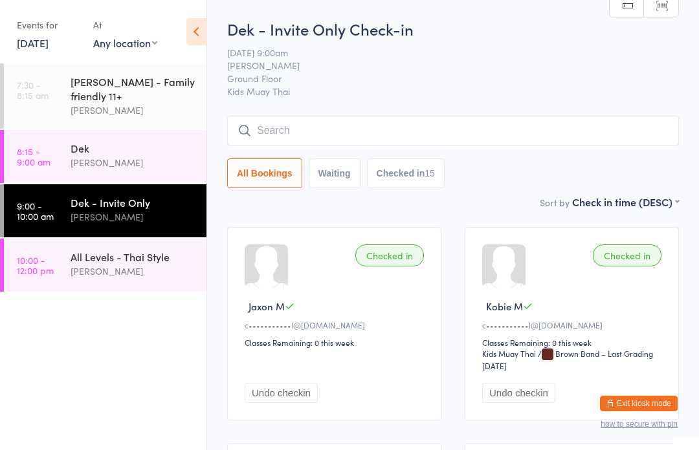
click at [442, 129] on input "search" at bounding box center [453, 131] width 452 height 30
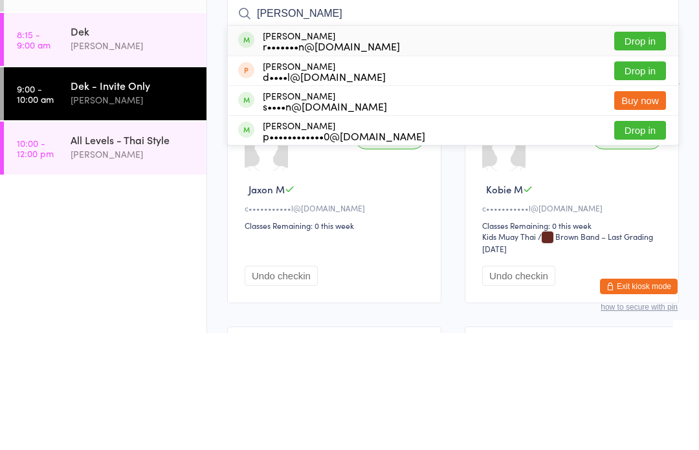
type input "Leo"
click at [642, 149] on button "Drop in" at bounding box center [640, 158] width 52 height 19
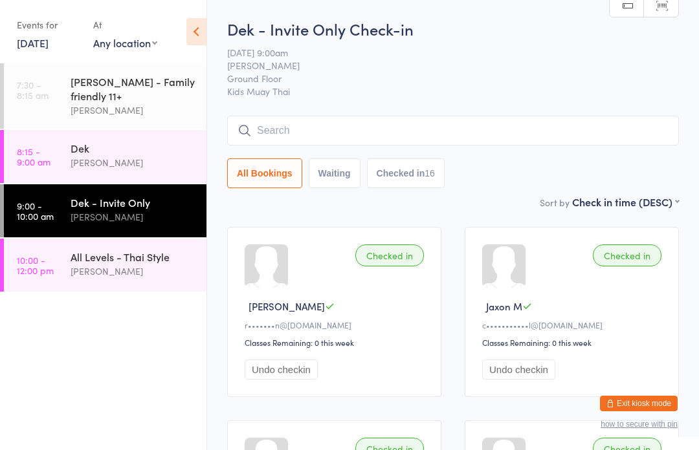
click at [158, 268] on div "[PERSON_NAME]" at bounding box center [133, 271] width 125 height 15
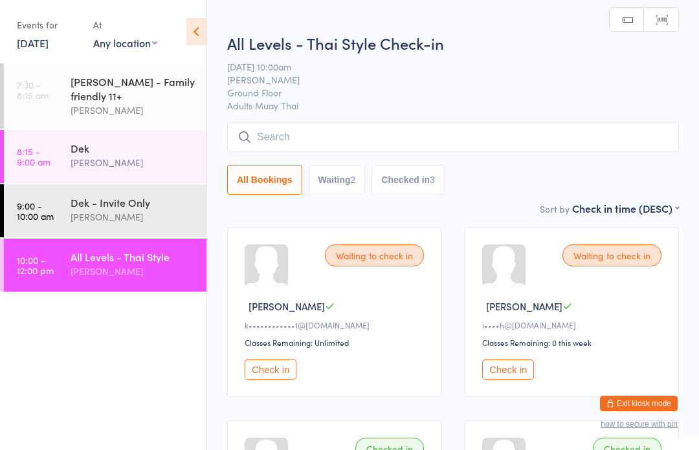
click at [517, 133] on input "search" at bounding box center [453, 137] width 452 height 30
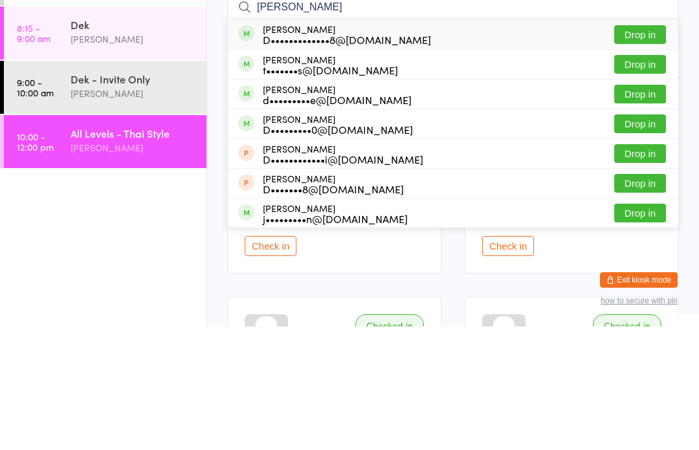
type input "Danielle"
click at [654, 149] on button "Drop in" at bounding box center [640, 158] width 52 height 19
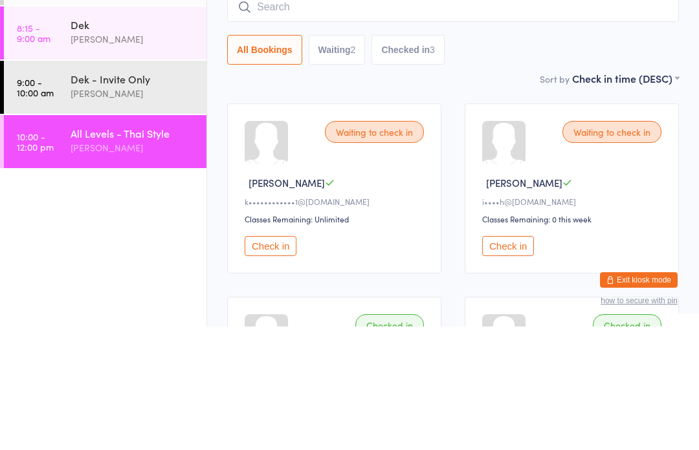
scroll to position [124, 0]
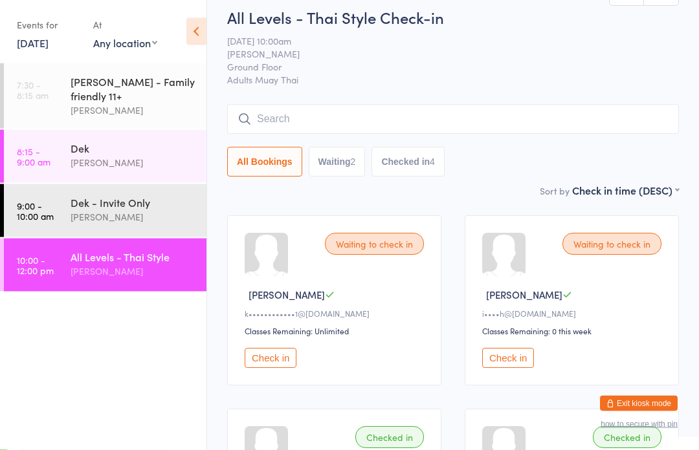
click at [342, 119] on input "search" at bounding box center [453, 120] width 452 height 30
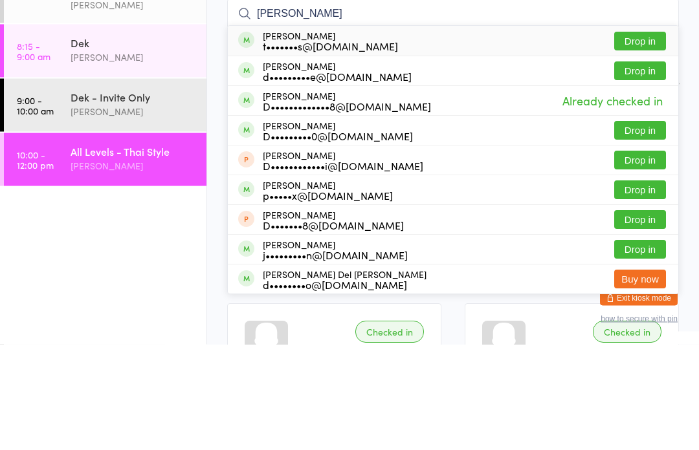
type input "Daniel"
click at [648, 227] on button "Drop in" at bounding box center [640, 236] width 52 height 19
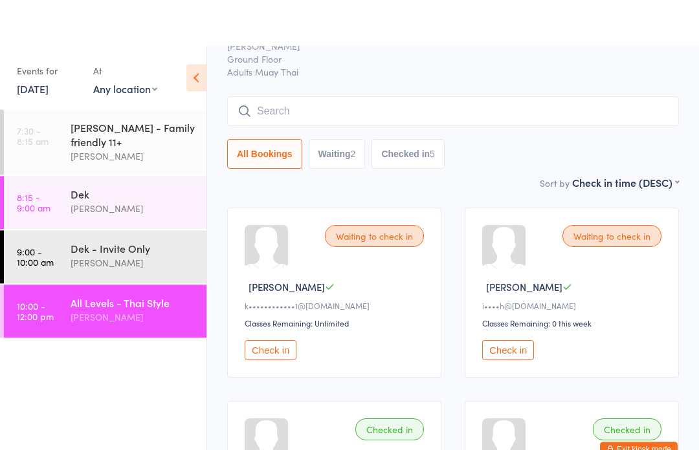
scroll to position [0, 0]
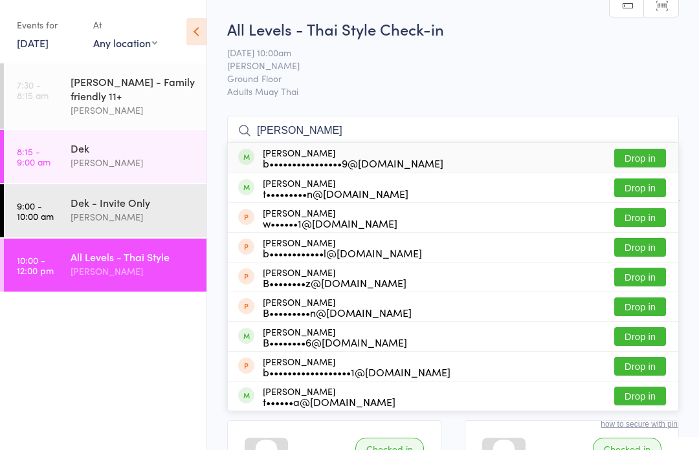
type input "Braxton"
click at [626, 155] on button "Drop in" at bounding box center [640, 158] width 52 height 19
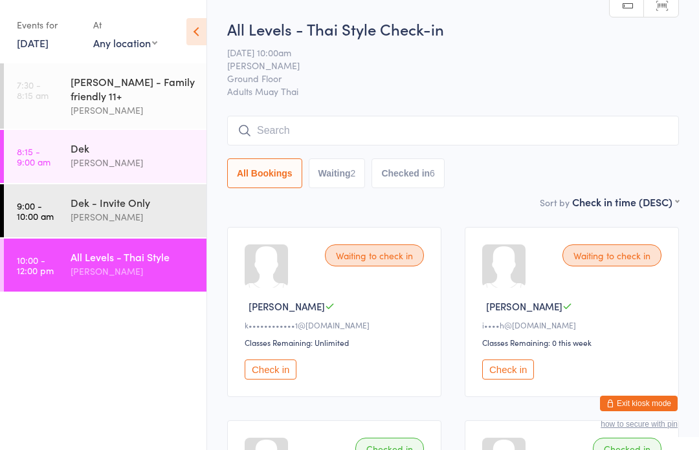
click at [253, 123] on input "search" at bounding box center [453, 131] width 452 height 30
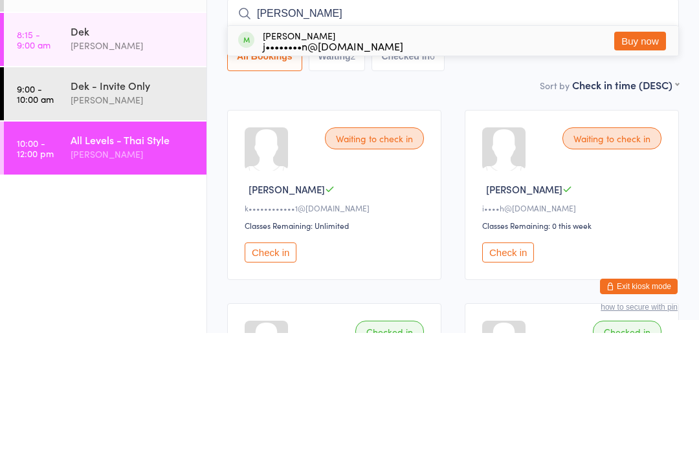
type input "Jovita"
click at [488, 143] on div "Jovita Middleton j••••••••n@icloud.com Buy now" at bounding box center [453, 158] width 450 height 30
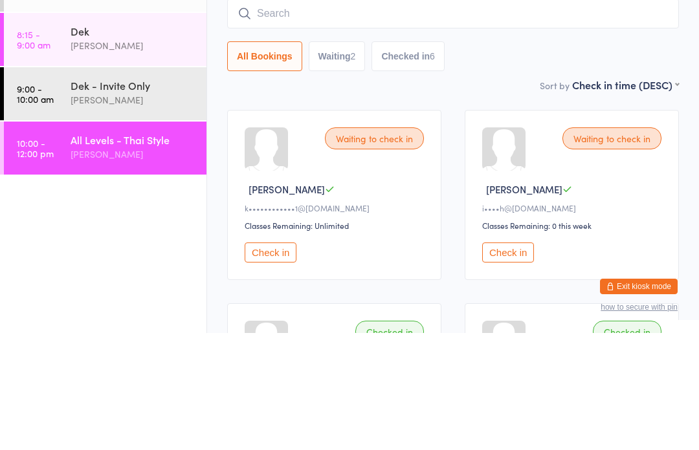
scroll to position [117, 0]
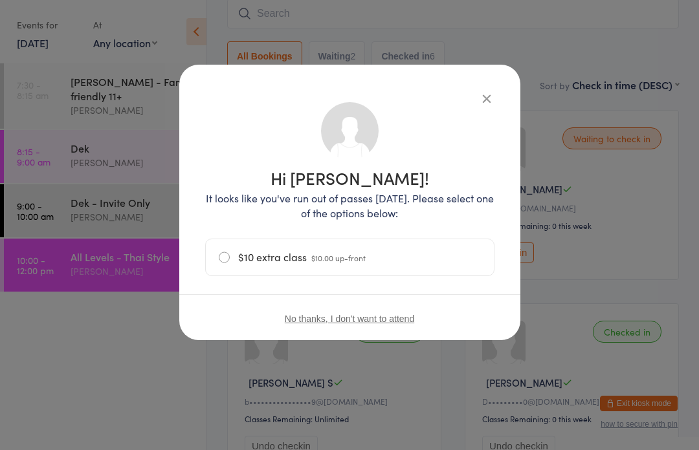
click at [221, 250] on label "$10 extra class $10.00 up-front" at bounding box center [350, 257] width 262 height 36
click at [0, 0] on input "$10 extra class $10.00 up-front" at bounding box center [0, 0] width 0 height 0
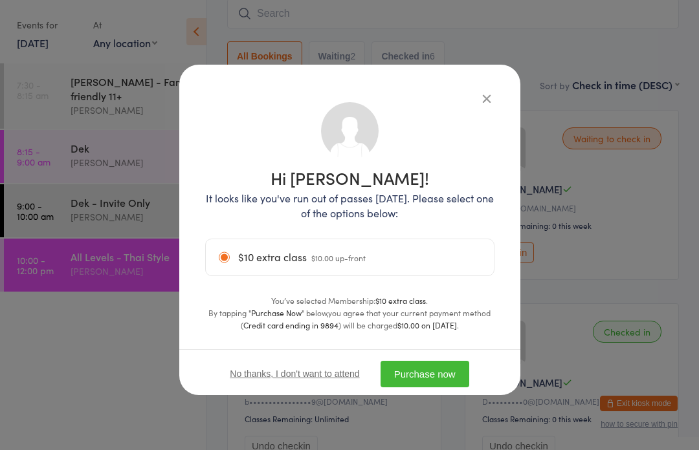
click at [428, 380] on button "Purchase now" at bounding box center [424, 374] width 89 height 27
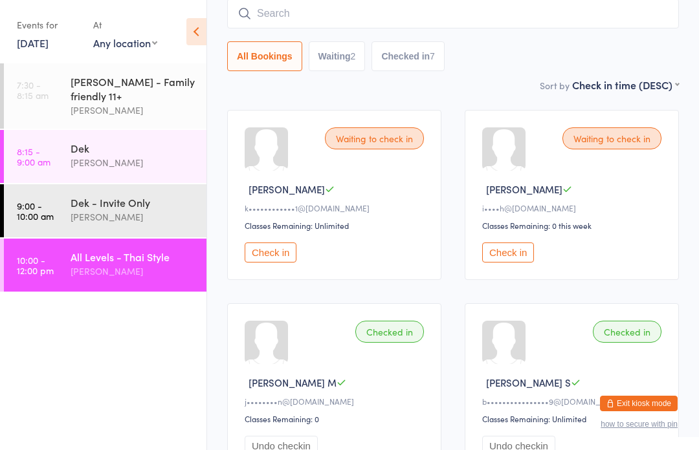
click at [86, 268] on div "[PERSON_NAME]" at bounding box center [133, 271] width 125 height 15
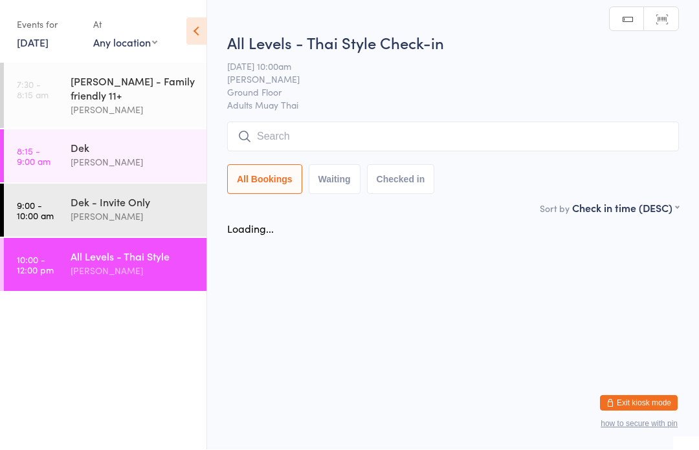
scroll to position [1, 0]
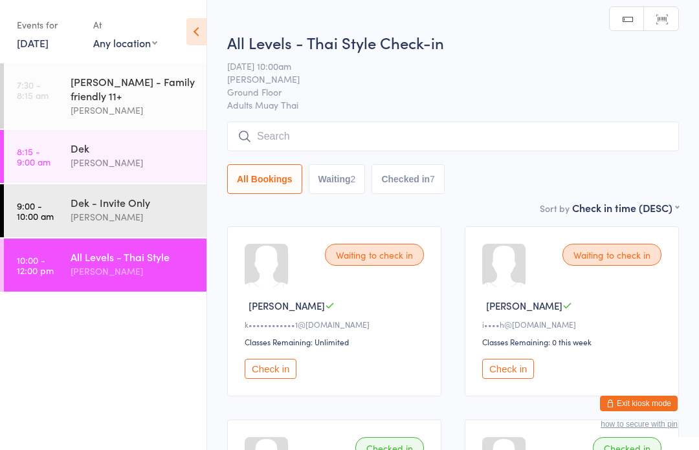
click at [459, 130] on input "search" at bounding box center [453, 137] width 452 height 30
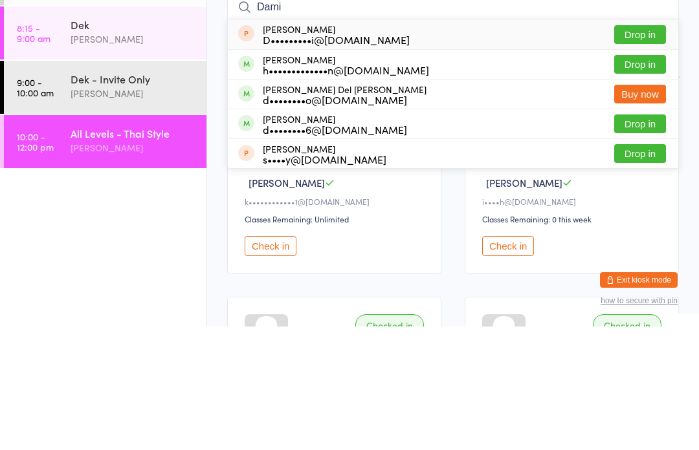
type input "Dami"
click at [635, 238] on button "Drop in" at bounding box center [640, 247] width 52 height 19
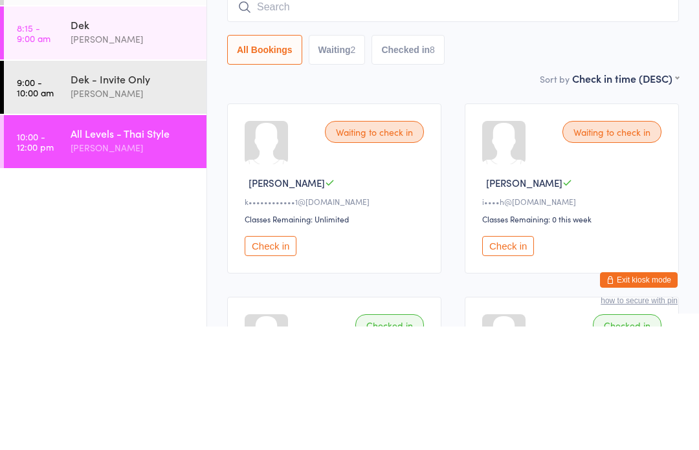
click at [369, 116] on input "search" at bounding box center [453, 131] width 452 height 30
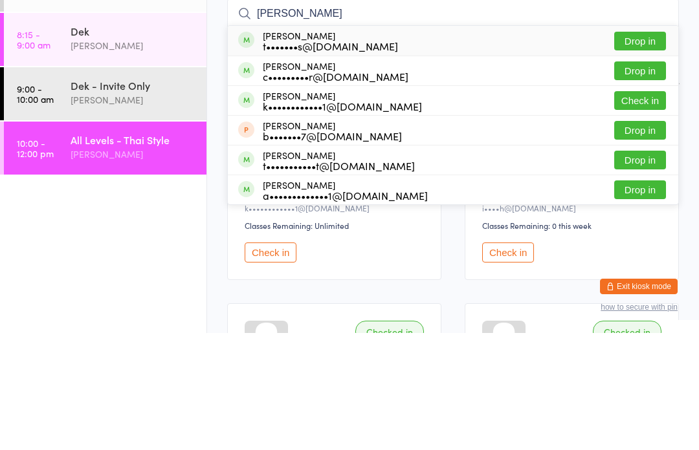
type input "Tracey"
click at [652, 149] on button "Drop in" at bounding box center [640, 158] width 52 height 19
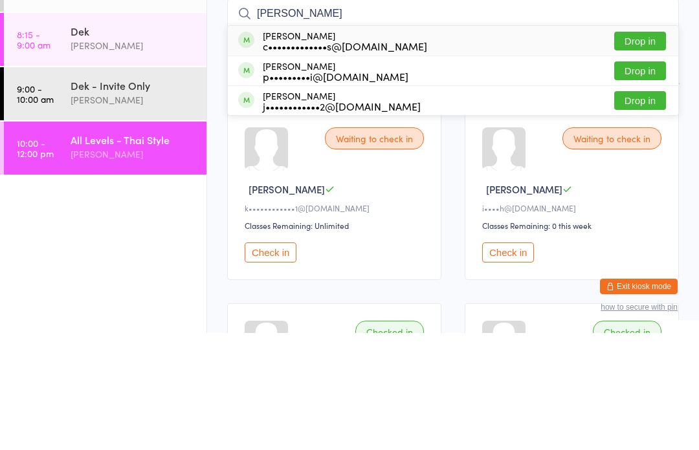
type input "Isaac"
click at [637, 179] on button "Drop in" at bounding box center [640, 188] width 52 height 19
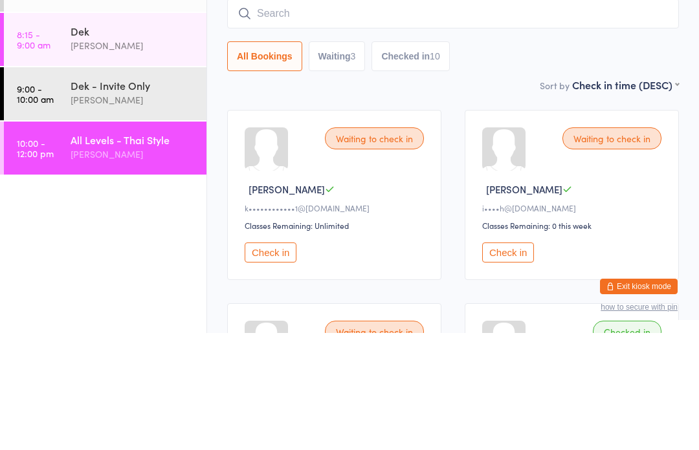
scroll to position [117, 0]
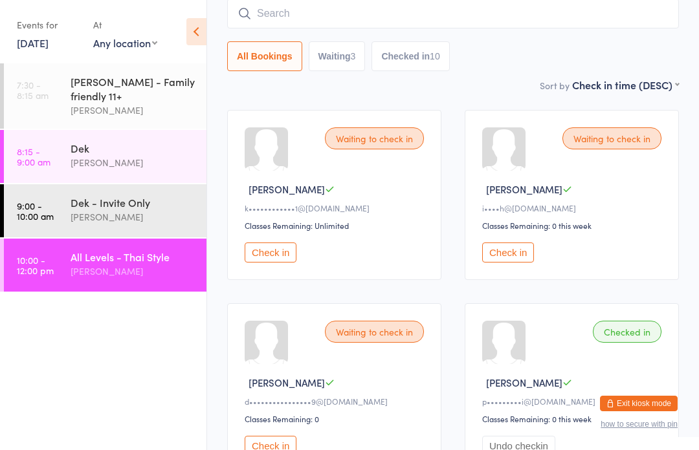
click at [151, 254] on div "All Levels - Thai Style" at bounding box center [133, 257] width 125 height 14
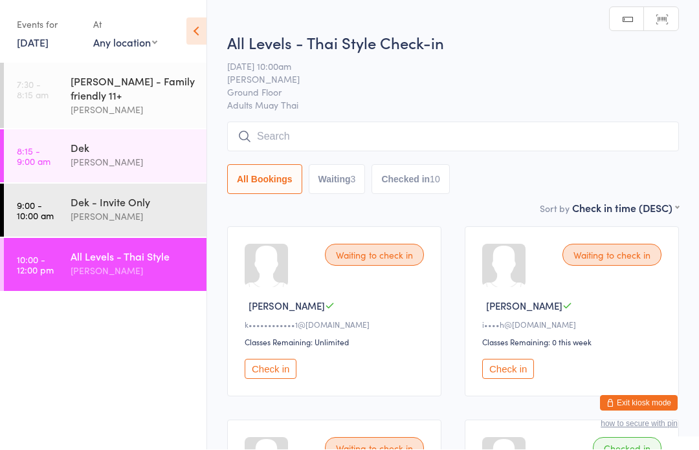
scroll to position [1, 0]
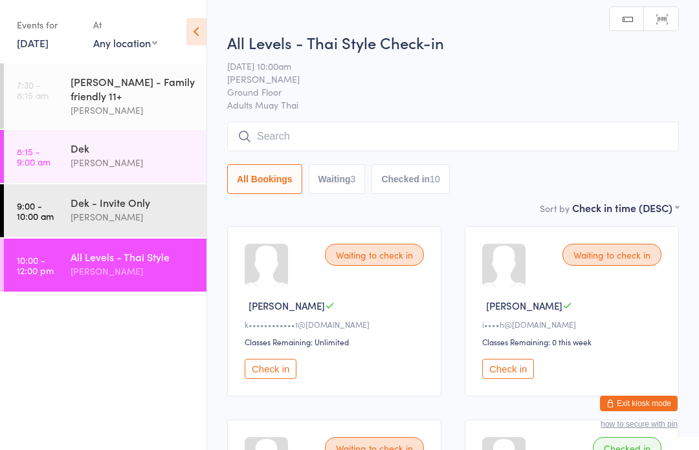
click at [422, 131] on input "search" at bounding box center [453, 137] width 452 height 30
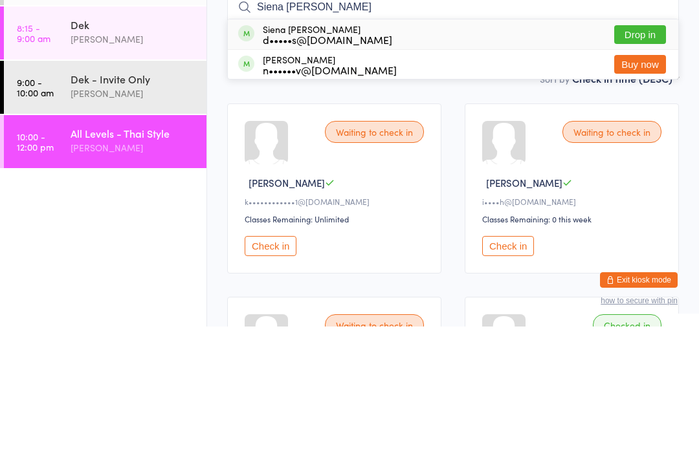
type input "Siena esquivel"
click at [634, 149] on button "Drop in" at bounding box center [640, 158] width 52 height 19
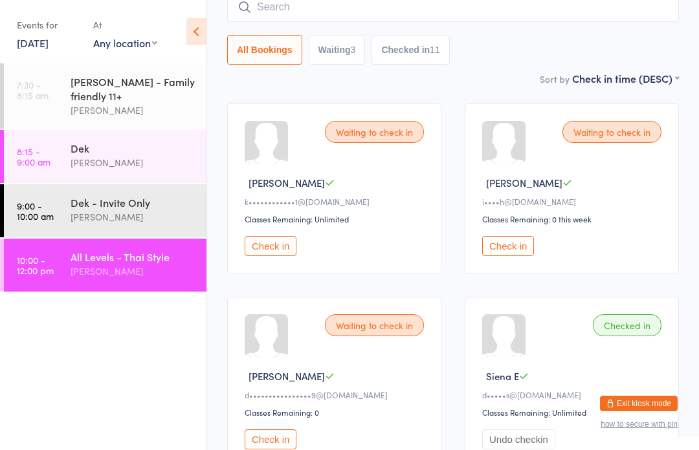
click at [75, 261] on div "All Levels - Thai Style" at bounding box center [133, 257] width 125 height 14
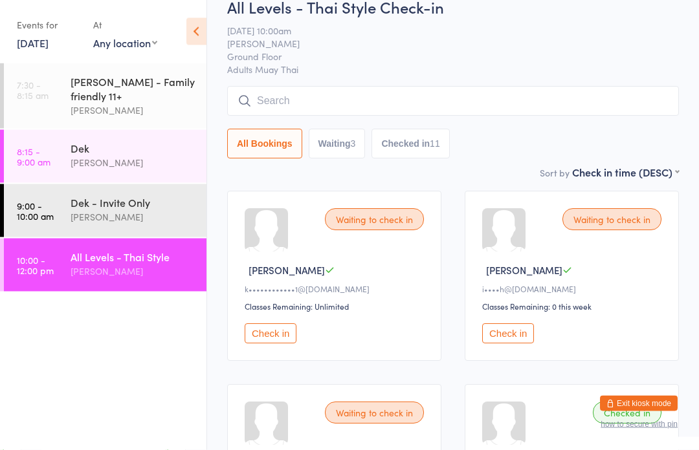
scroll to position [37, 0]
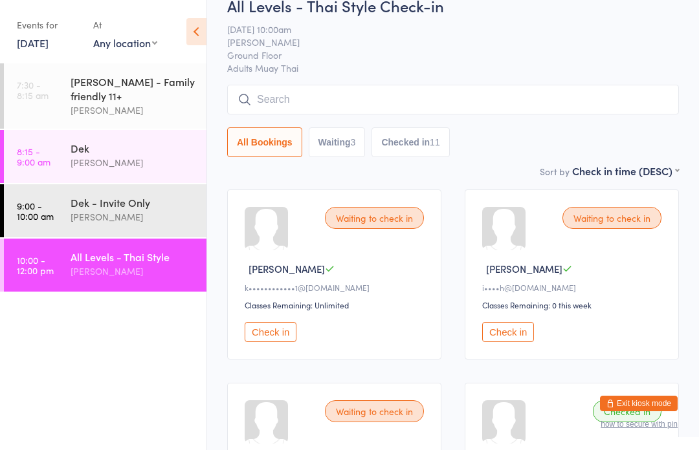
click at [286, 92] on input "search" at bounding box center [453, 100] width 452 height 30
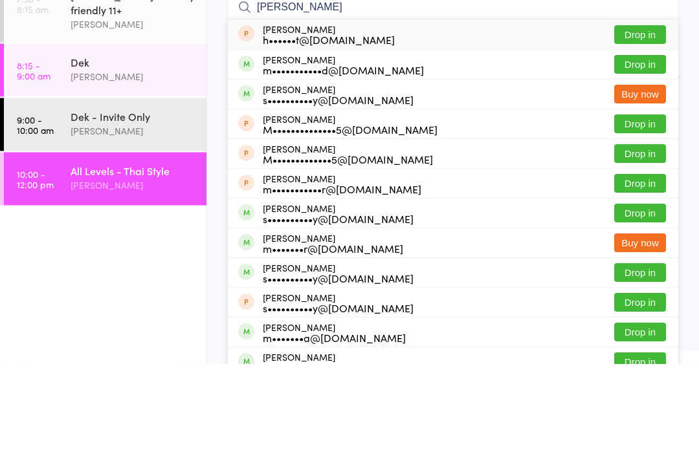
type input "Matt"
click at [633, 201] on button "Drop in" at bounding box center [640, 210] width 52 height 19
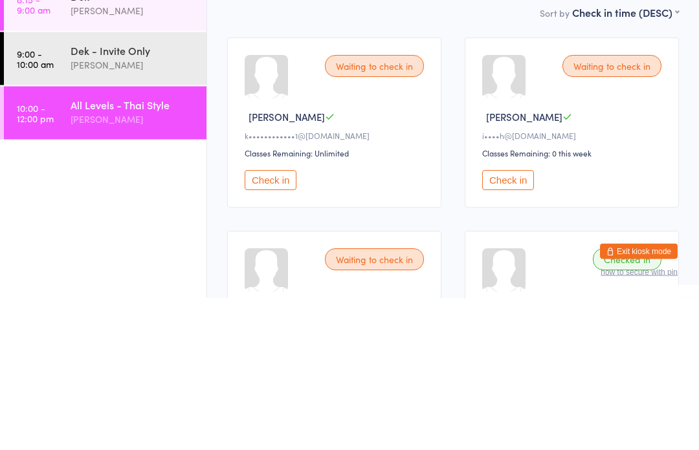
click at [504, 323] on button "Check in" at bounding box center [508, 333] width 52 height 20
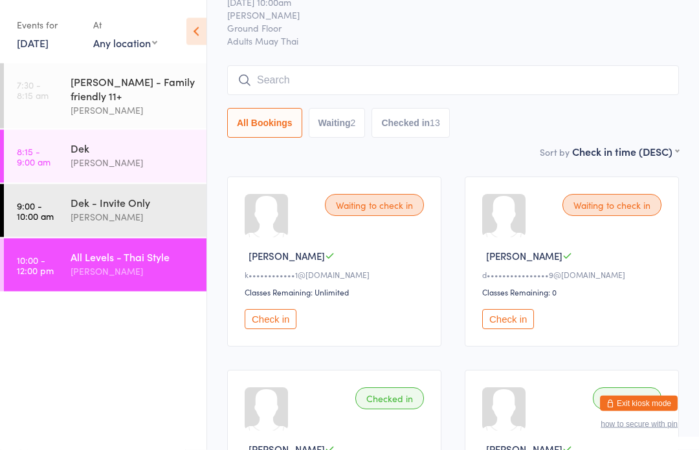
scroll to position [0, 0]
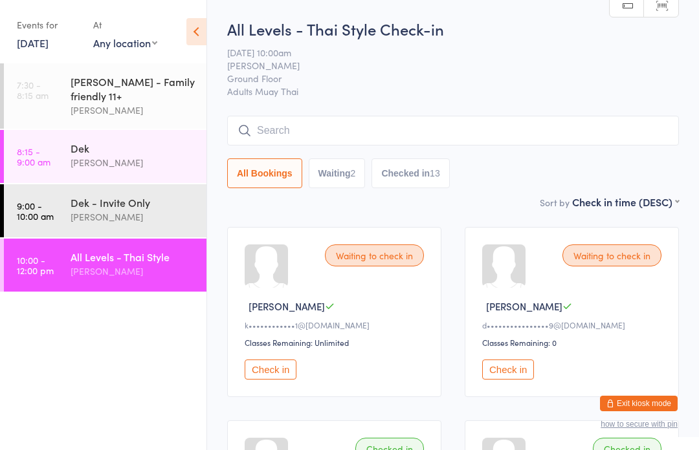
click at [385, 257] on div "Waiting to check in" at bounding box center [374, 256] width 99 height 22
click at [631, 252] on div "Waiting to check in" at bounding box center [611, 256] width 99 height 22
click at [513, 373] on button "Check in" at bounding box center [508, 370] width 52 height 20
click at [270, 375] on button "Check in" at bounding box center [271, 370] width 52 height 20
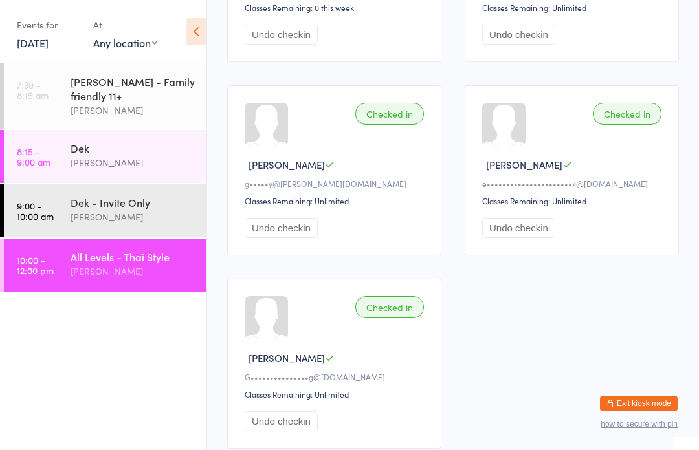
scroll to position [1390, 0]
